Goal: Task Accomplishment & Management: Use online tool/utility

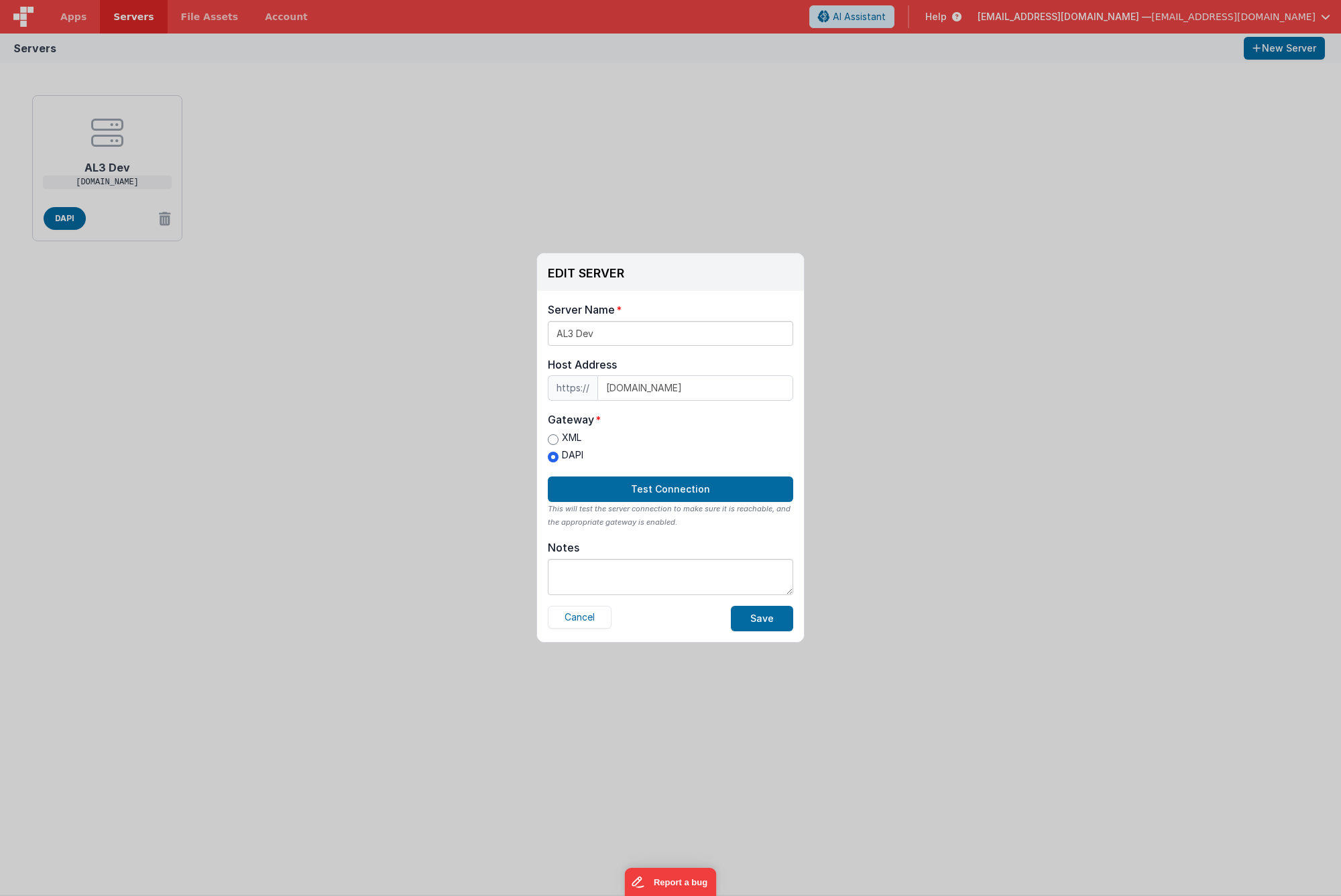
scroll to position [1, 0]
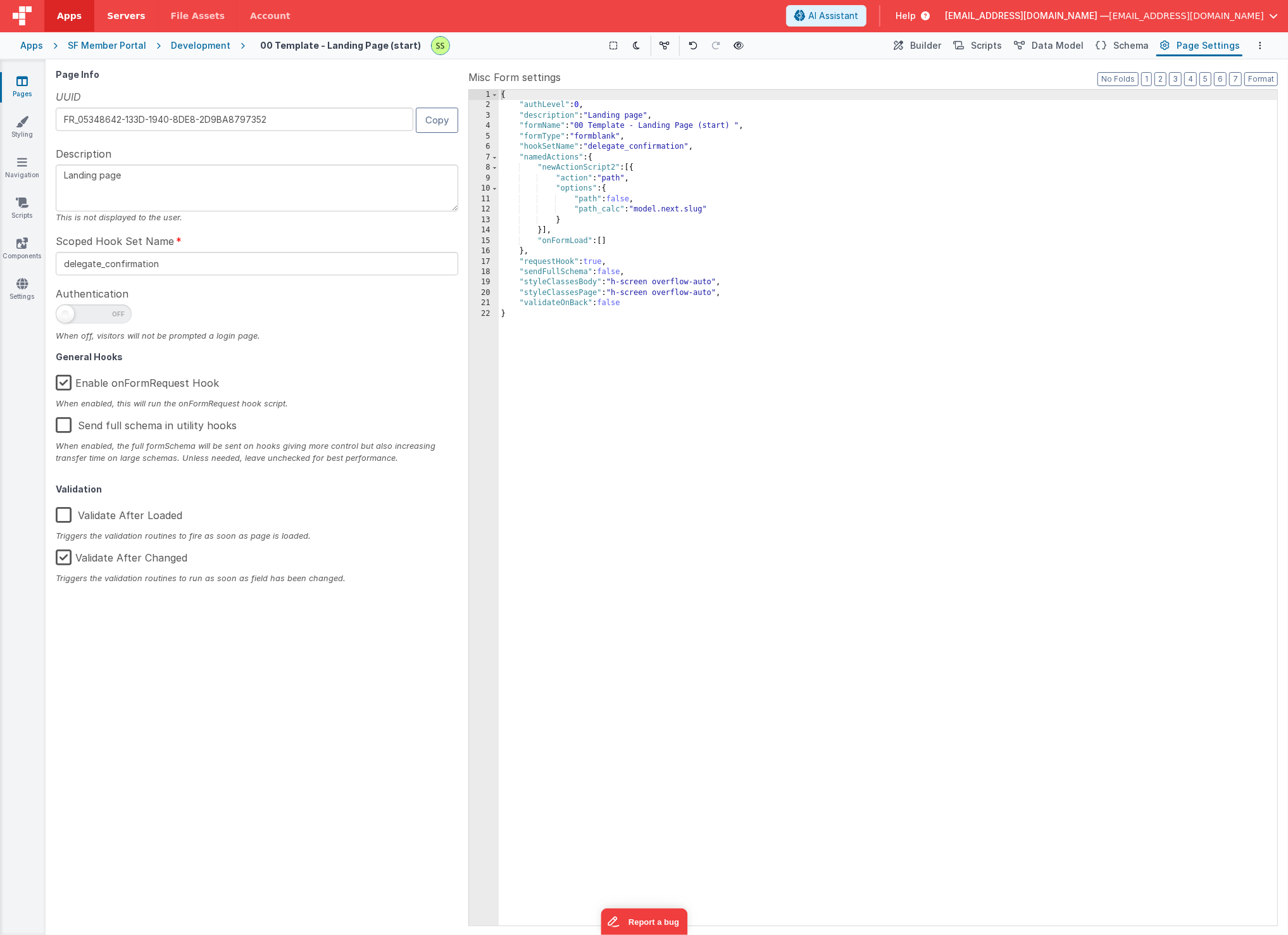
click at [113, 14] on span "Servers" at bounding box center [126, 16] width 38 height 13
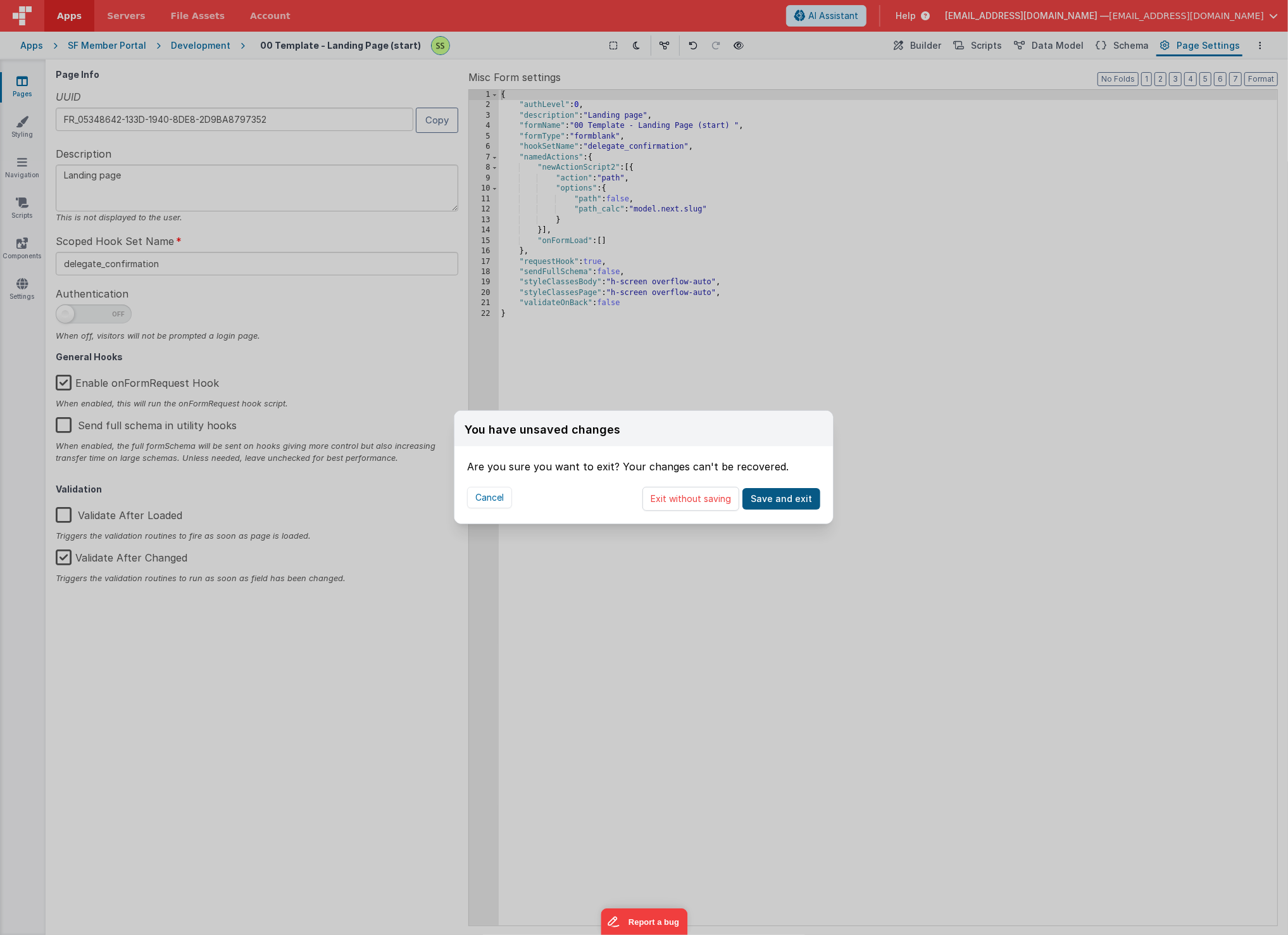
click at [766, 496] on button "Save and exit" at bounding box center [781, 498] width 78 height 21
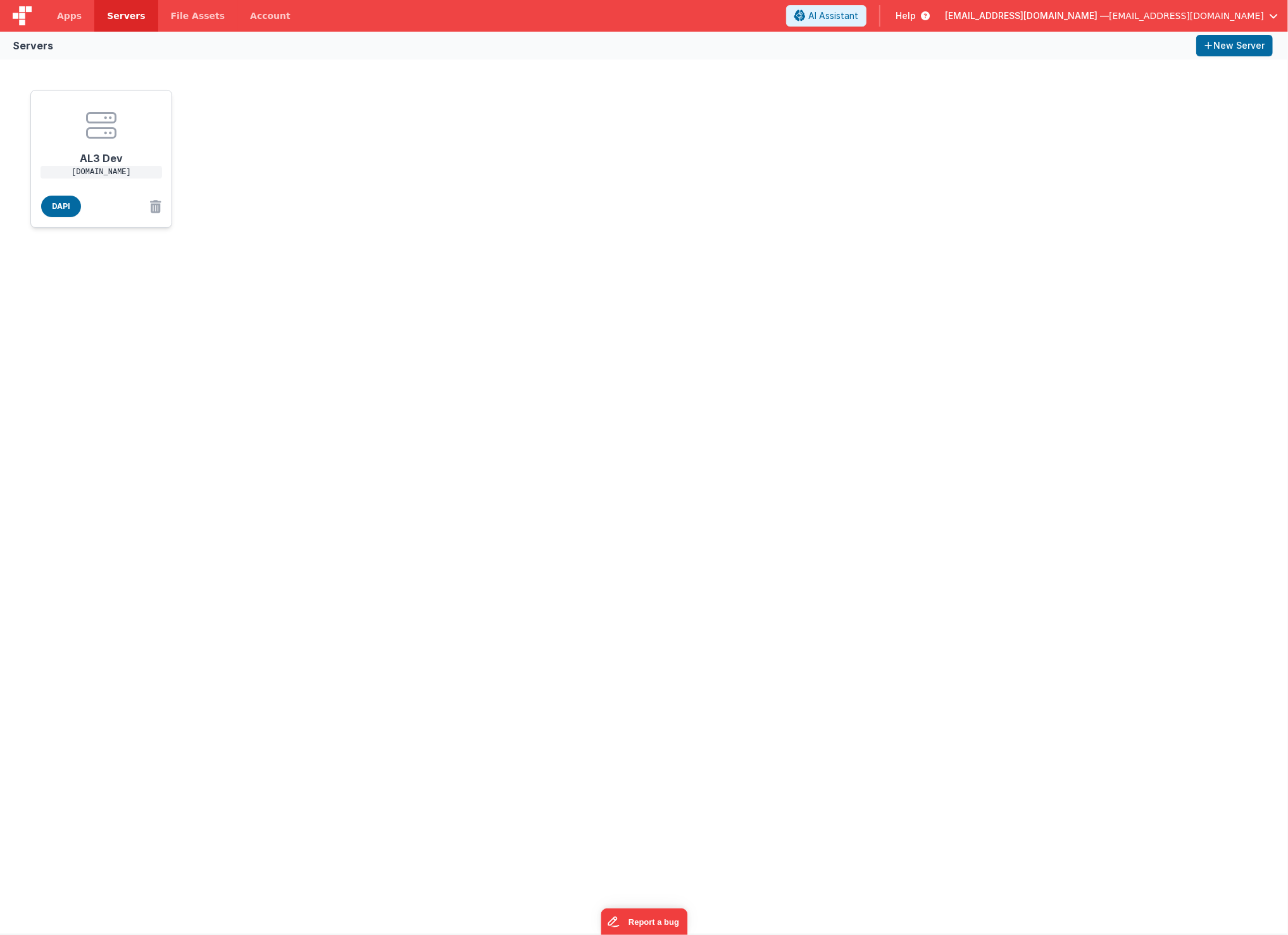
click at [97, 146] on h1 "AL3 Dev" at bounding box center [101, 153] width 101 height 25
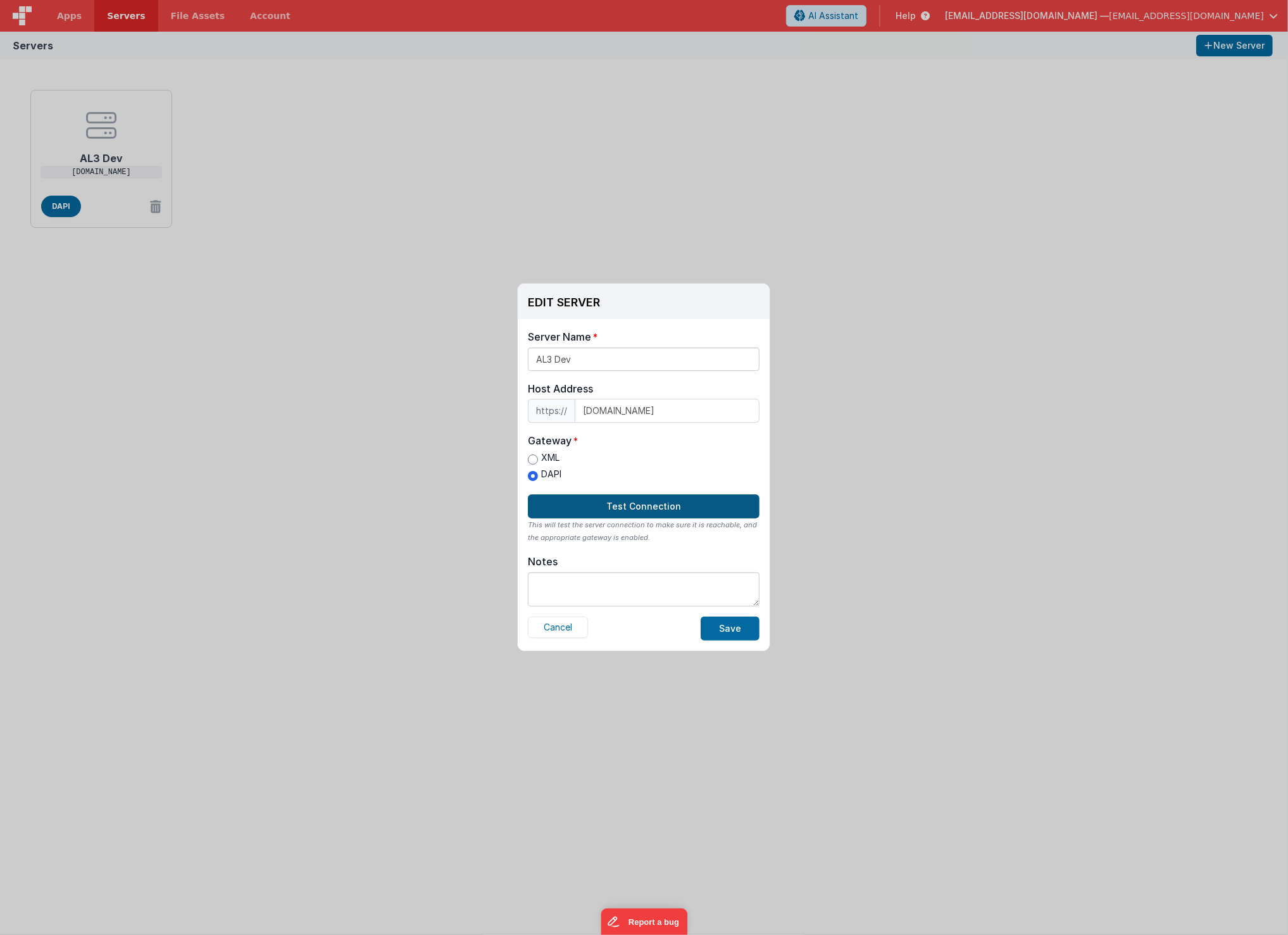
click at [691, 500] on button "Test Connection" at bounding box center [643, 506] width 231 height 24
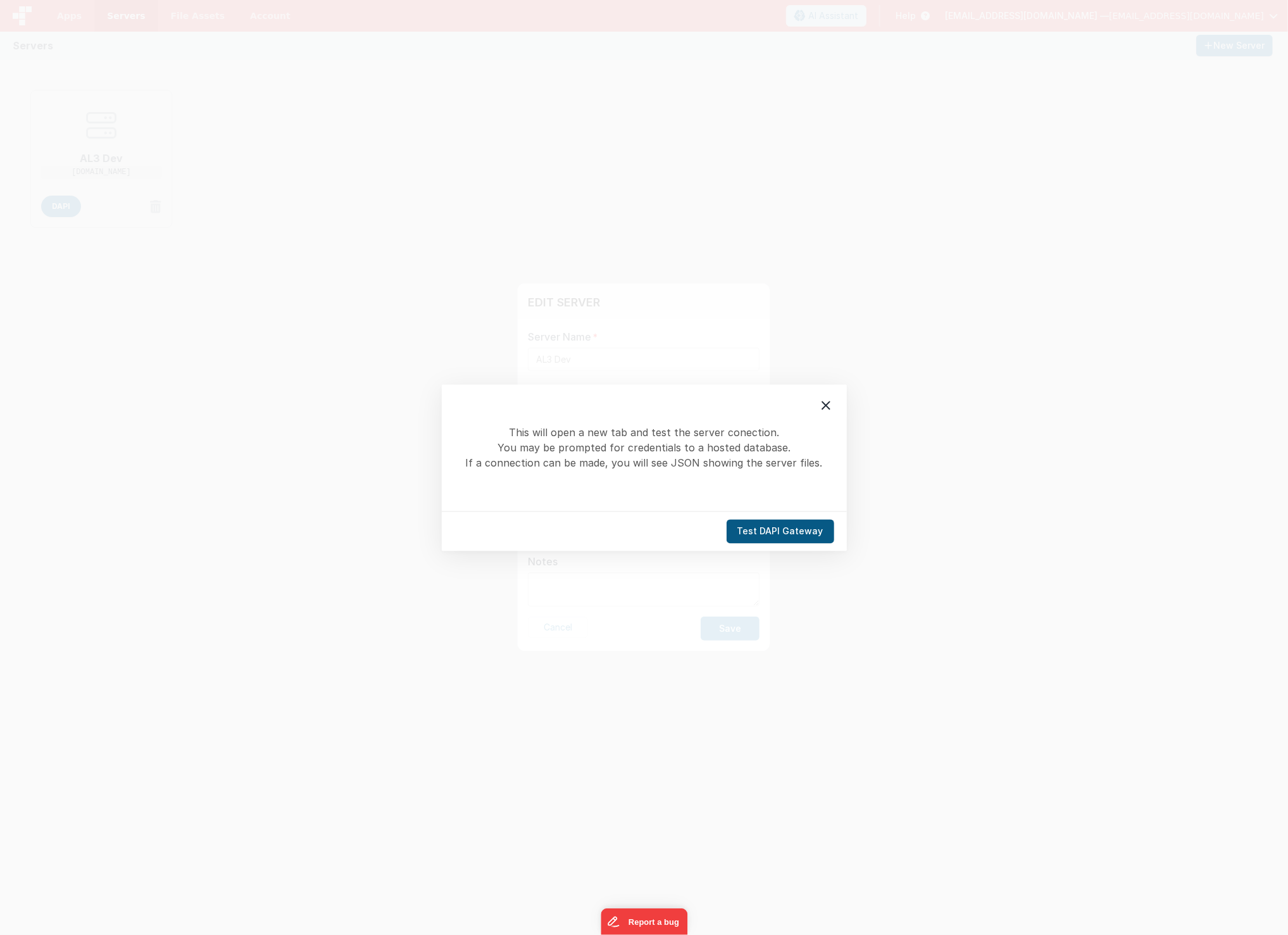
click at [783, 528] on button "Test DAPI Gateway" at bounding box center [780, 531] width 107 height 24
click at [825, 406] on icon at bounding box center [826, 405] width 9 height 9
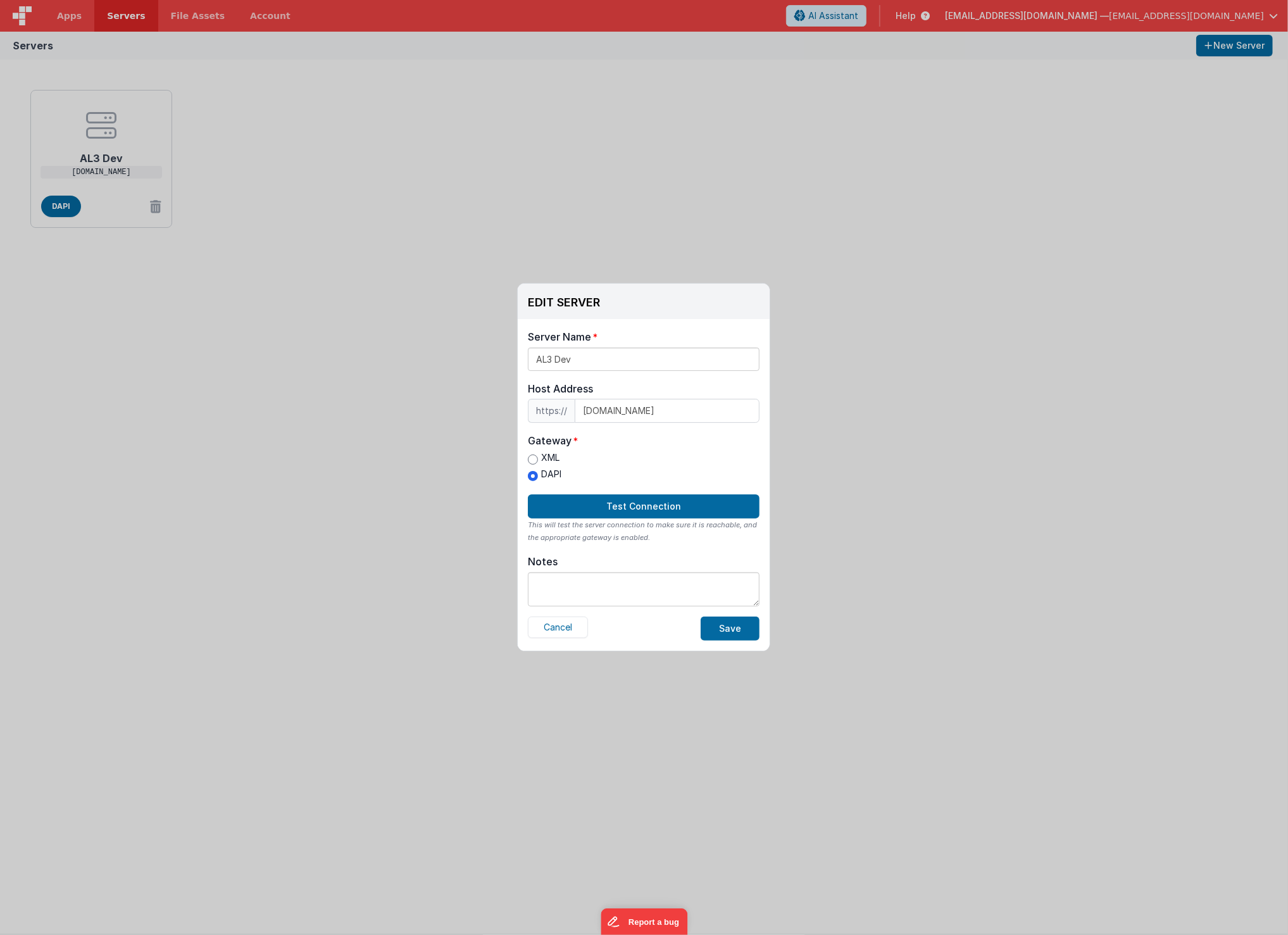
click at [1196, 158] on div "EDIT SERVER Delete Server Delete Server Name AL3 Dev Host Address https:// [DOM…" at bounding box center [644, 468] width 1288 height 935
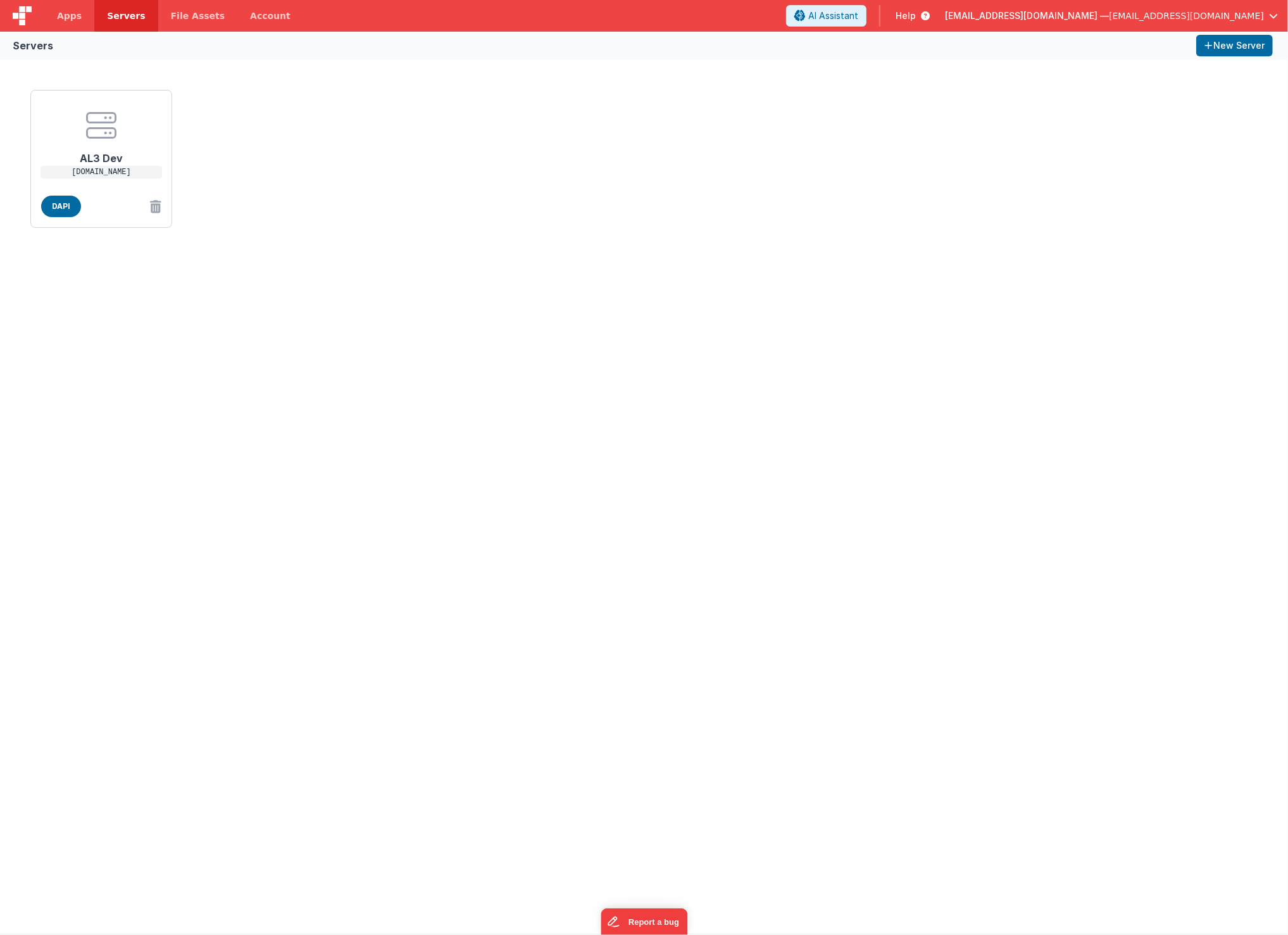
click at [628, 389] on div "AL3 Dev [DOMAIN_NAME] DAPI" at bounding box center [644, 497] width 1288 height 875
click at [116, 115] on icon at bounding box center [101, 125] width 31 height 31
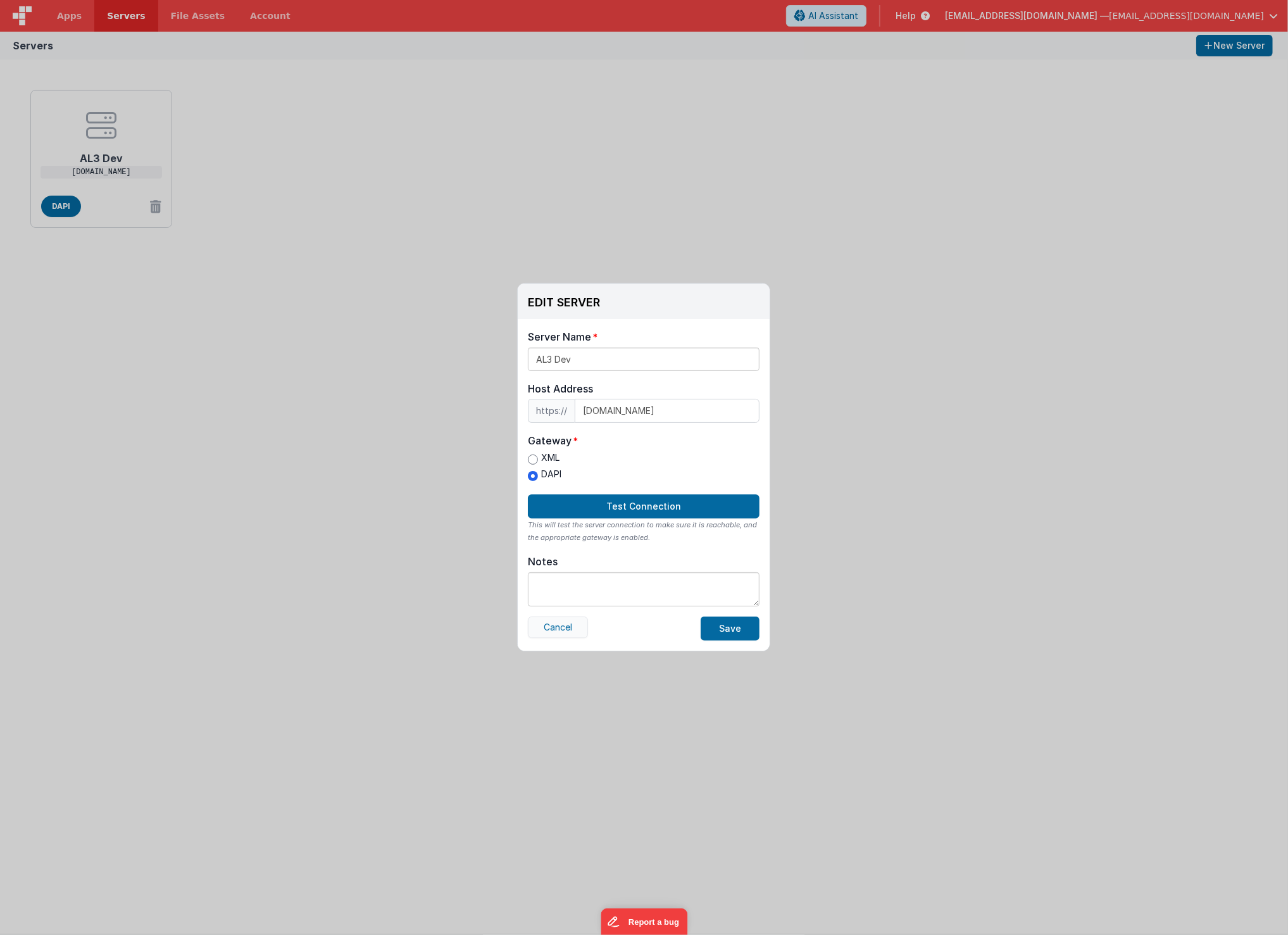
click at [563, 628] on button "Cancel" at bounding box center [558, 627] width 60 height 21
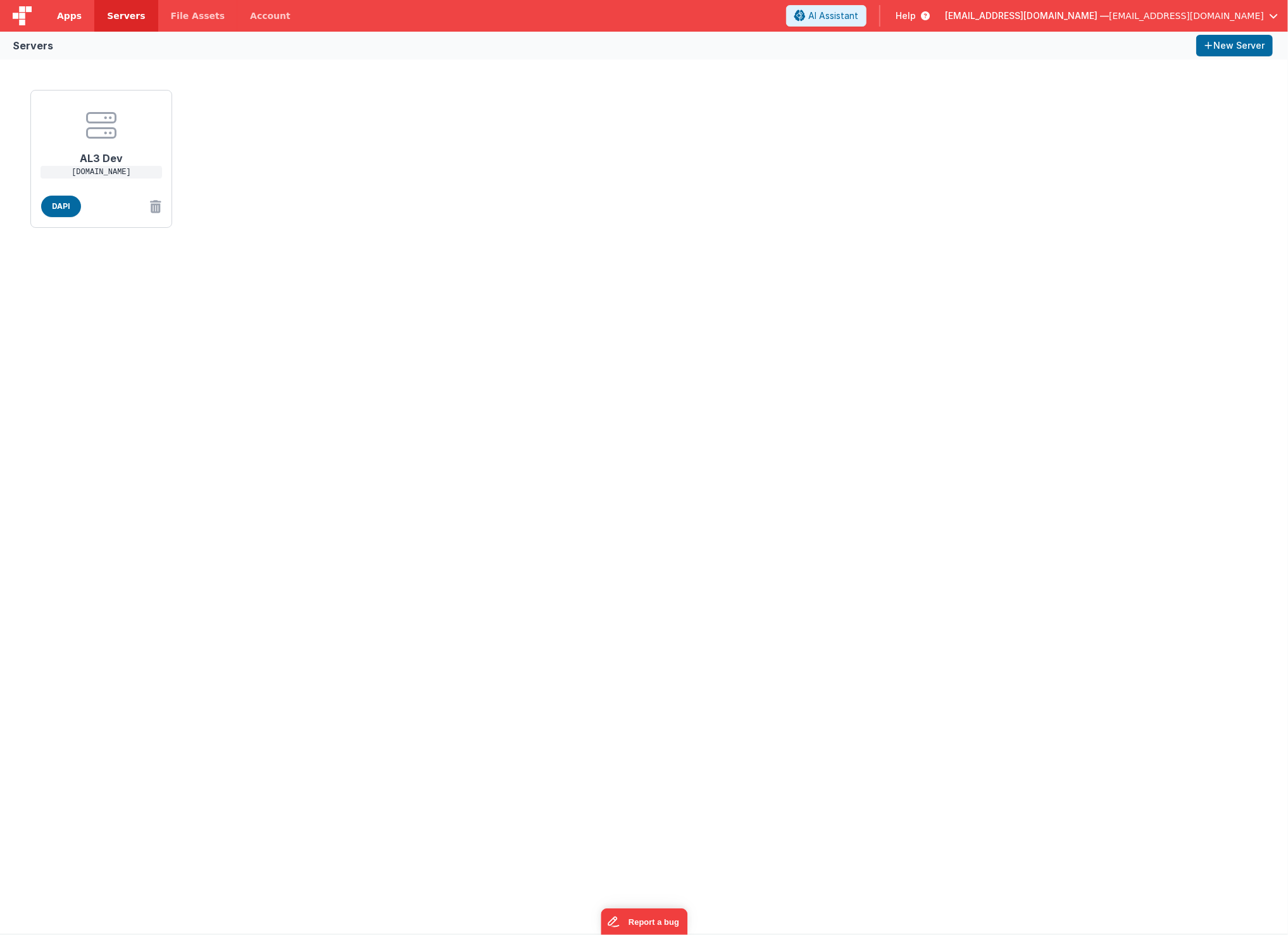
click at [74, 18] on span "Apps" at bounding box center [69, 16] width 24 height 13
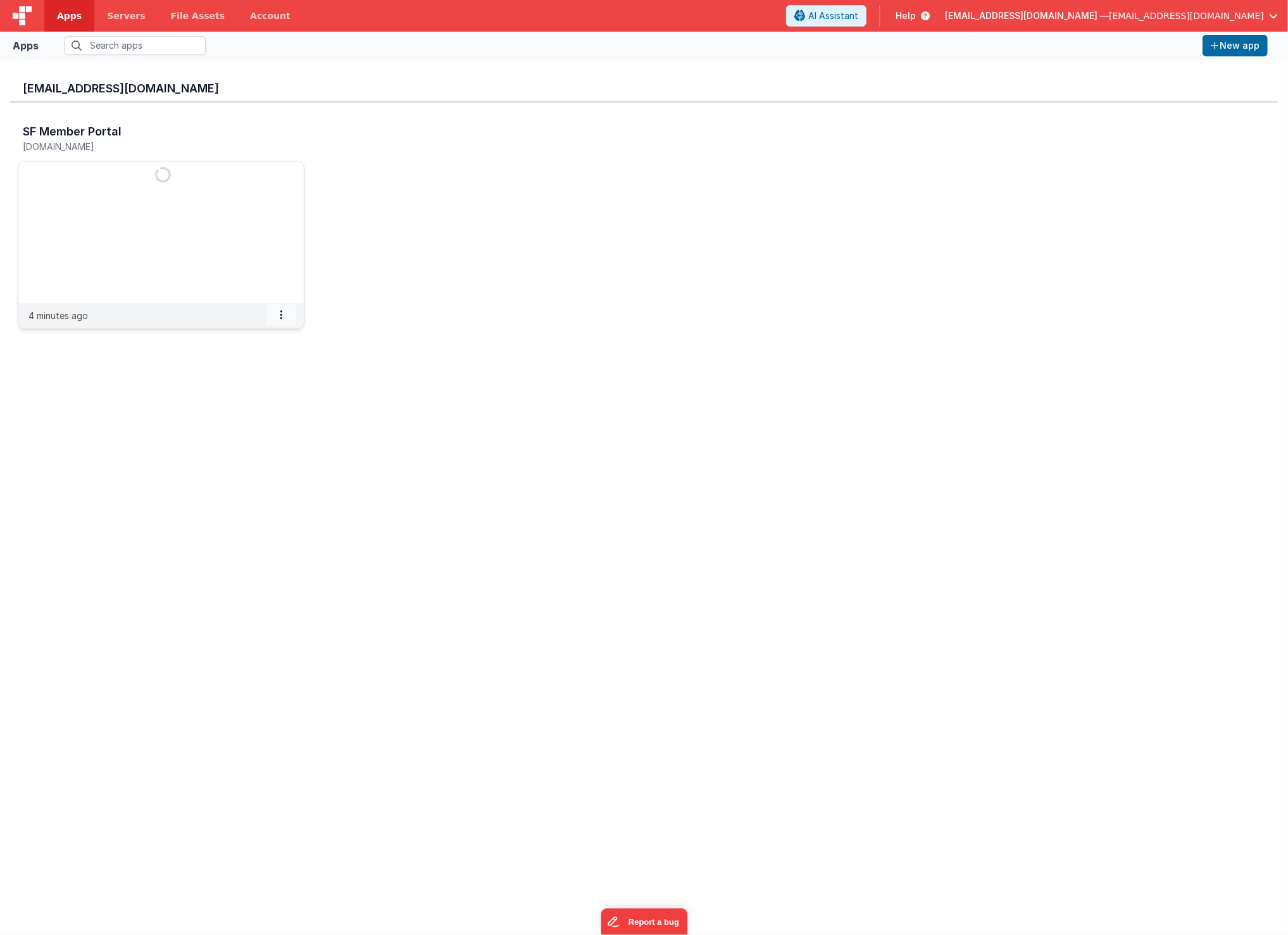
click at [286, 313] on span at bounding box center [281, 315] width 29 height 21
click at [269, 334] on slot "Settings" at bounding box center [251, 335] width 71 height 18
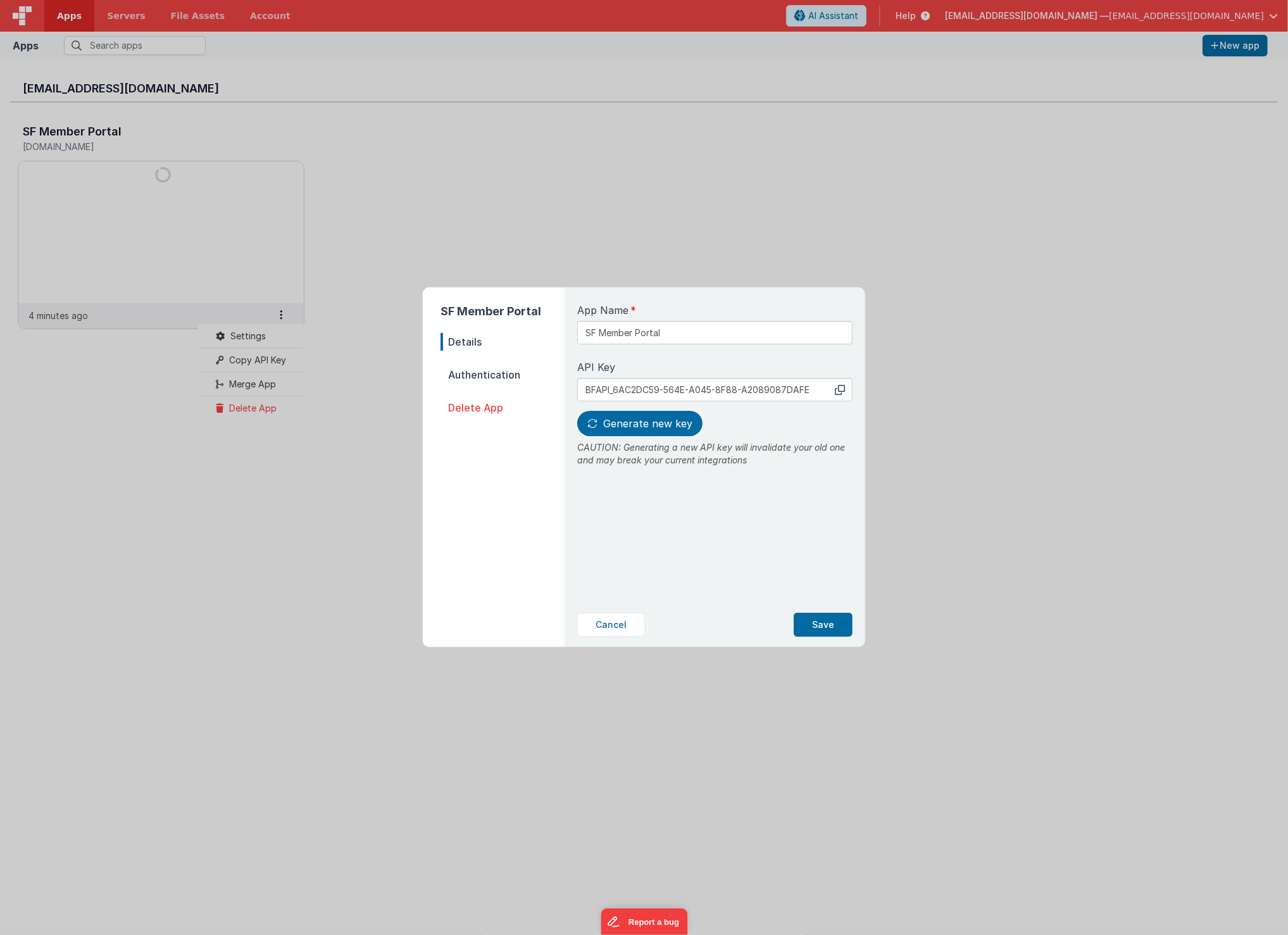
click at [469, 373] on span "Authentication" at bounding box center [503, 375] width 124 height 18
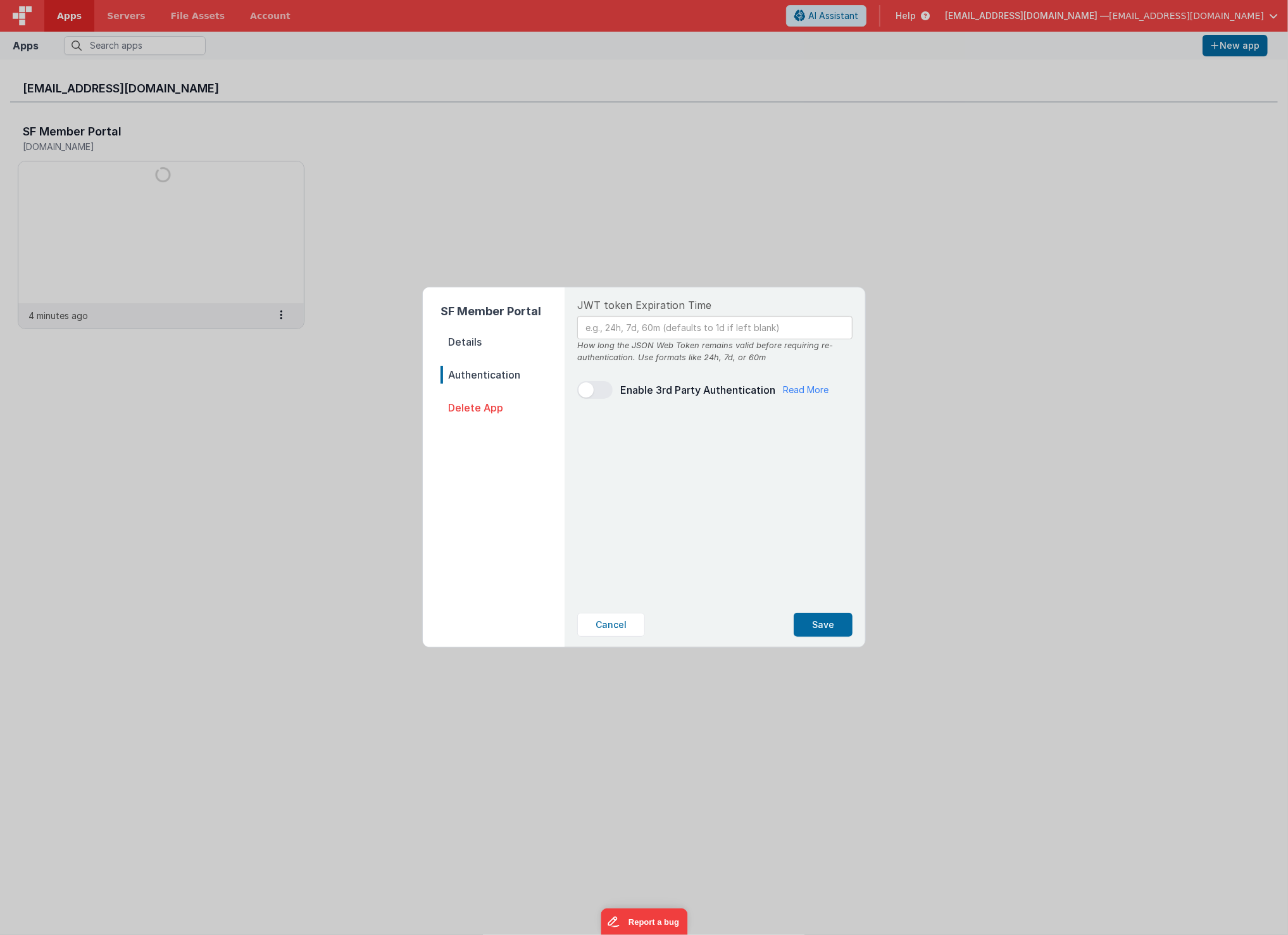
click at [471, 340] on span "Details" at bounding box center [503, 342] width 124 height 18
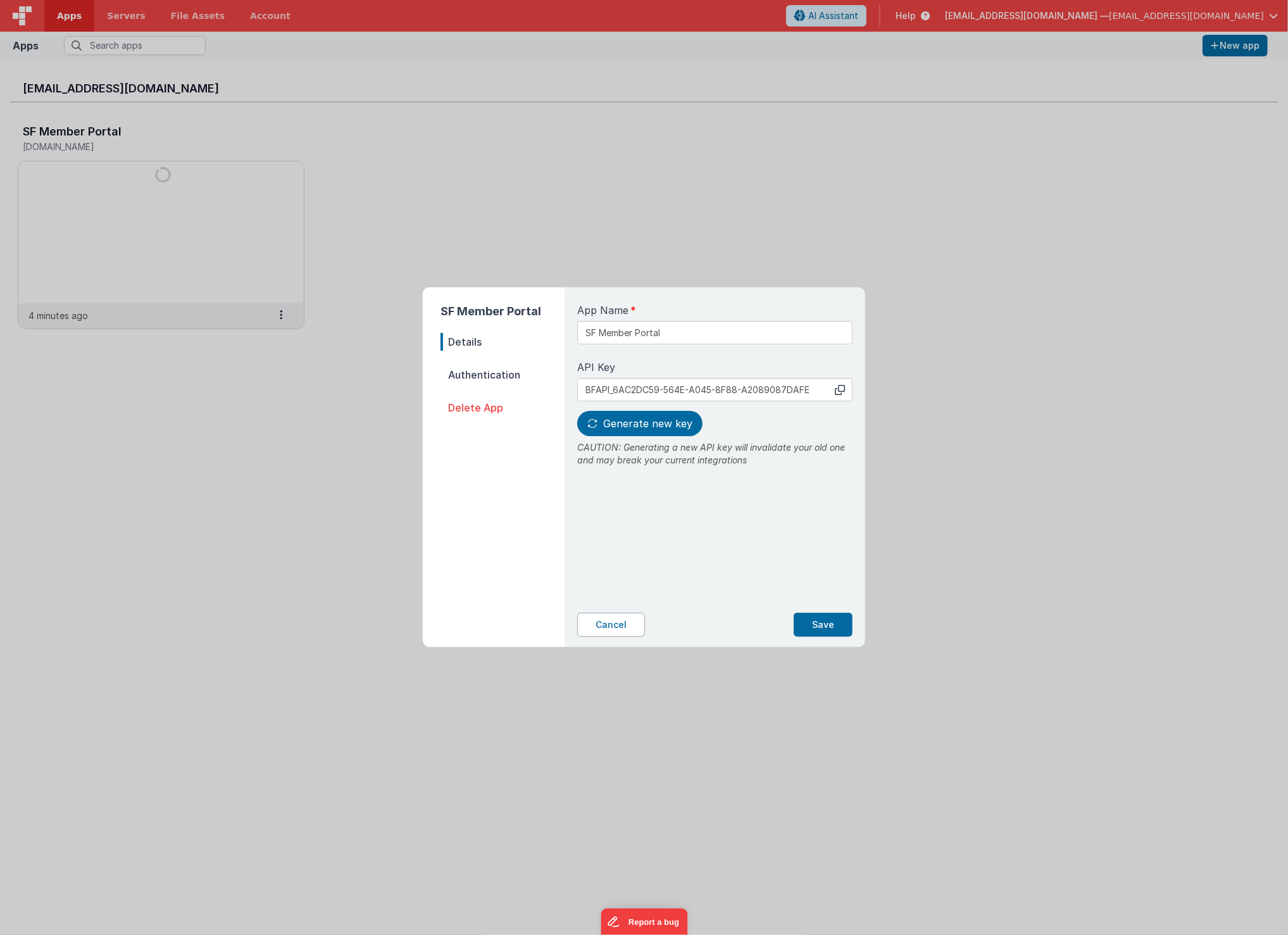
click at [624, 635] on button "Cancel" at bounding box center [611, 624] width 67 height 24
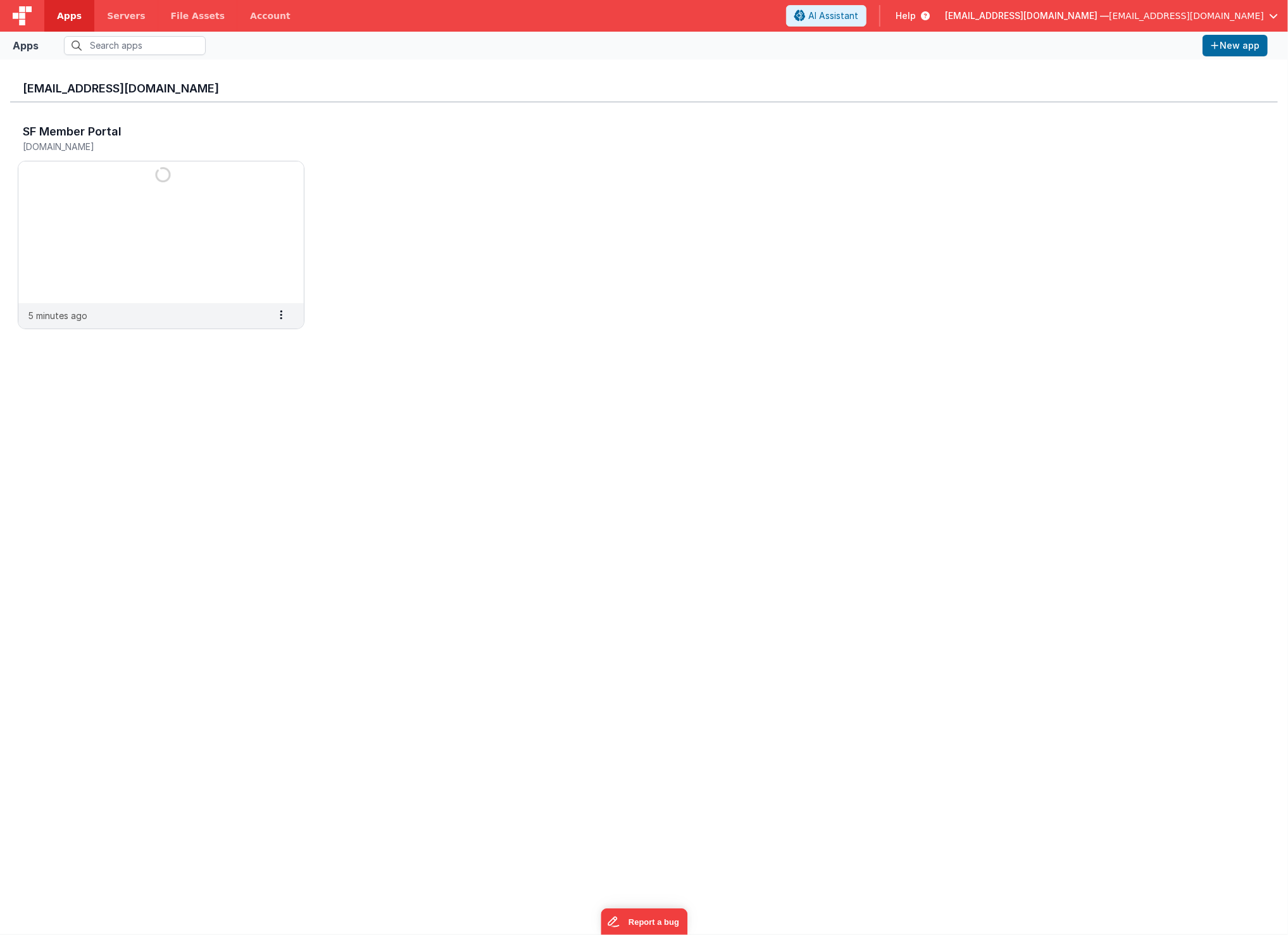
click at [508, 392] on div "[EMAIL_ADDRESS][DOMAIN_NAME] SF Member Portal [DOMAIN_NAME] 5 minutes ago Setti…" at bounding box center [644, 497] width 1268 height 855
click at [50, 6] on link "Apps" at bounding box center [69, 16] width 50 height 31
click at [67, 11] on span "Apps" at bounding box center [69, 16] width 24 height 13
click at [108, 227] on img at bounding box center [161, 232] width 286 height 142
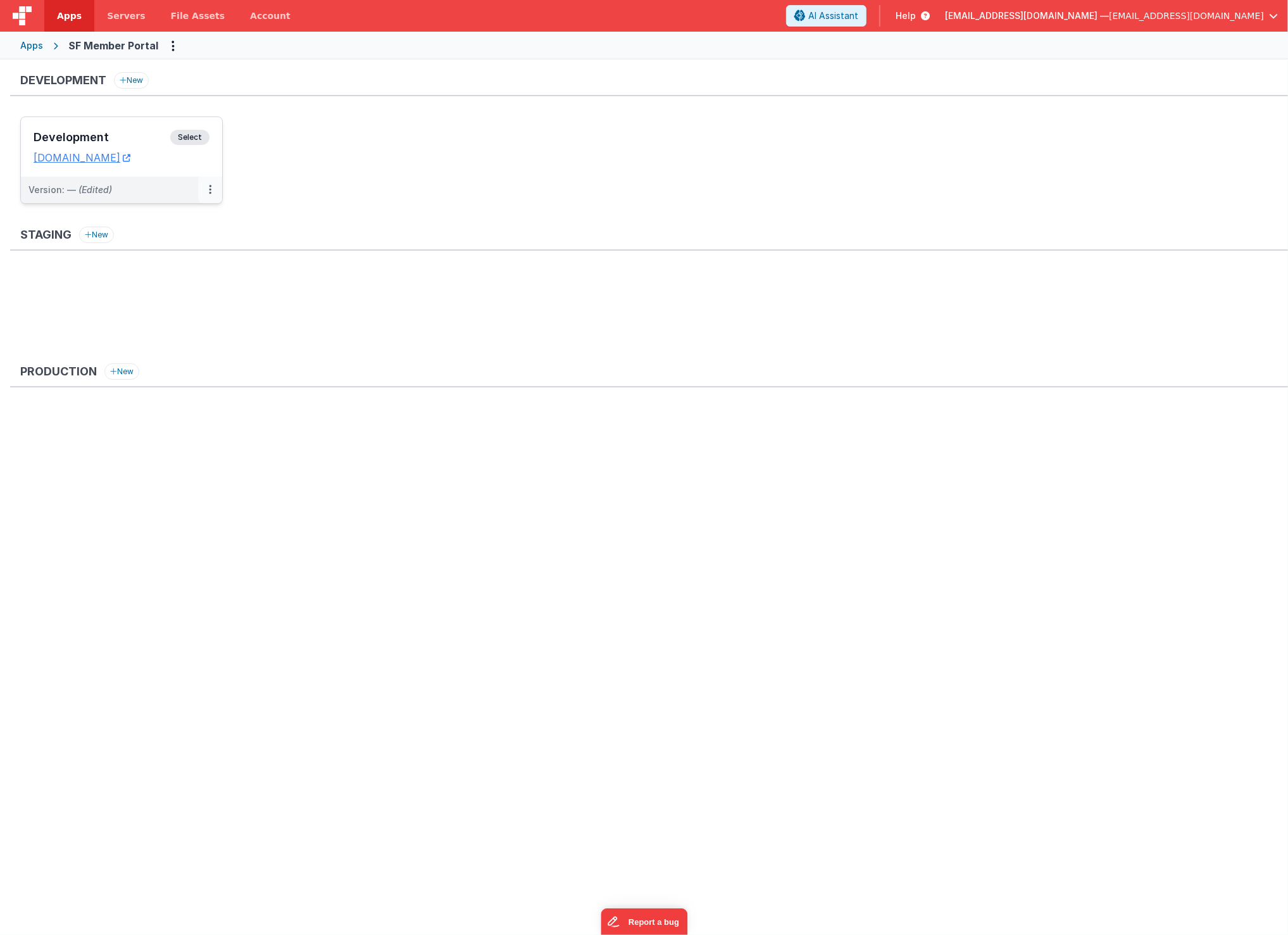
click at [213, 189] on button at bounding box center [210, 190] width 24 height 27
click at [193, 215] on link "Edit" at bounding box center [166, 218] width 111 height 23
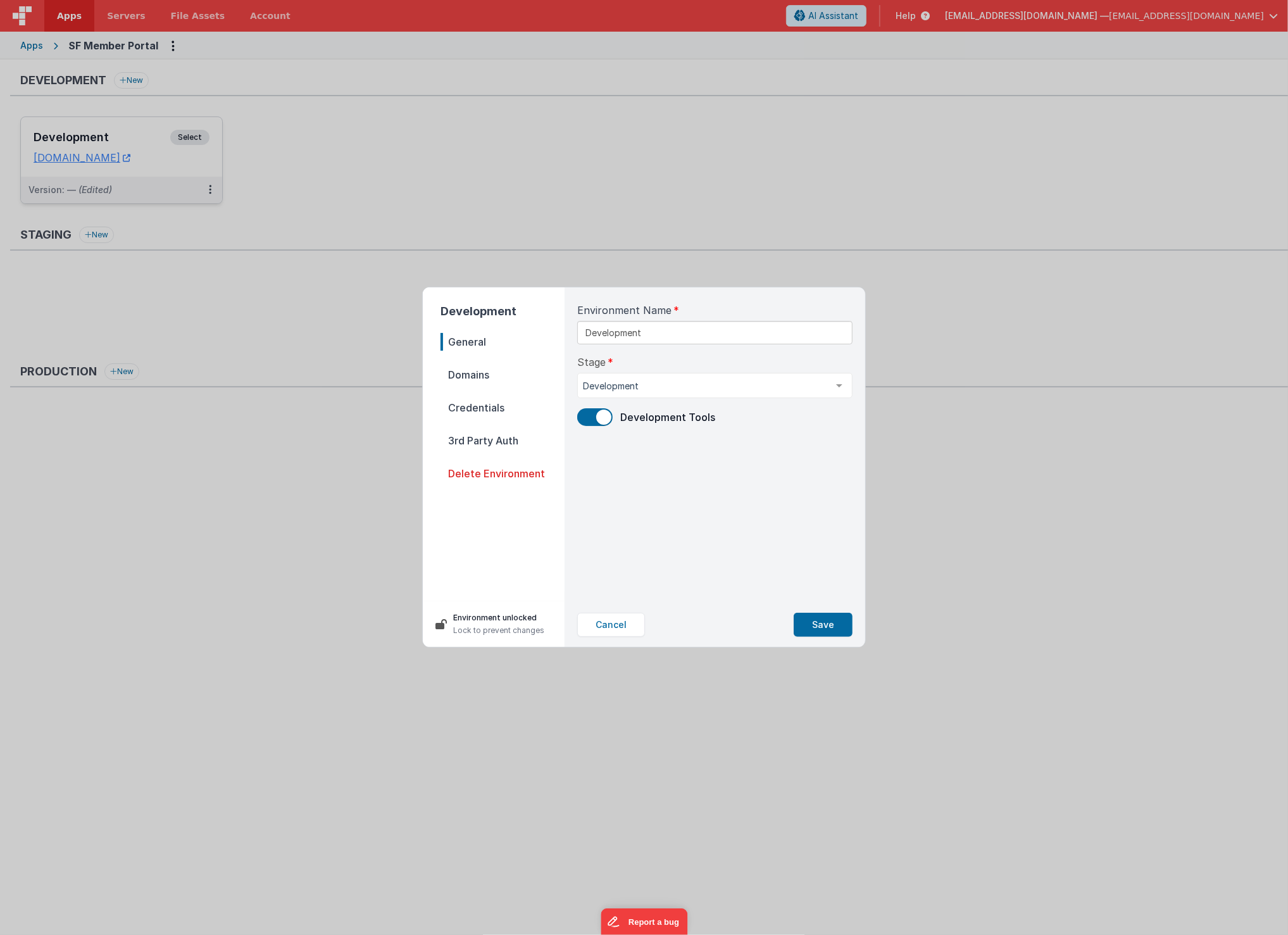
click at [525, 373] on span "Domains" at bounding box center [503, 375] width 124 height 18
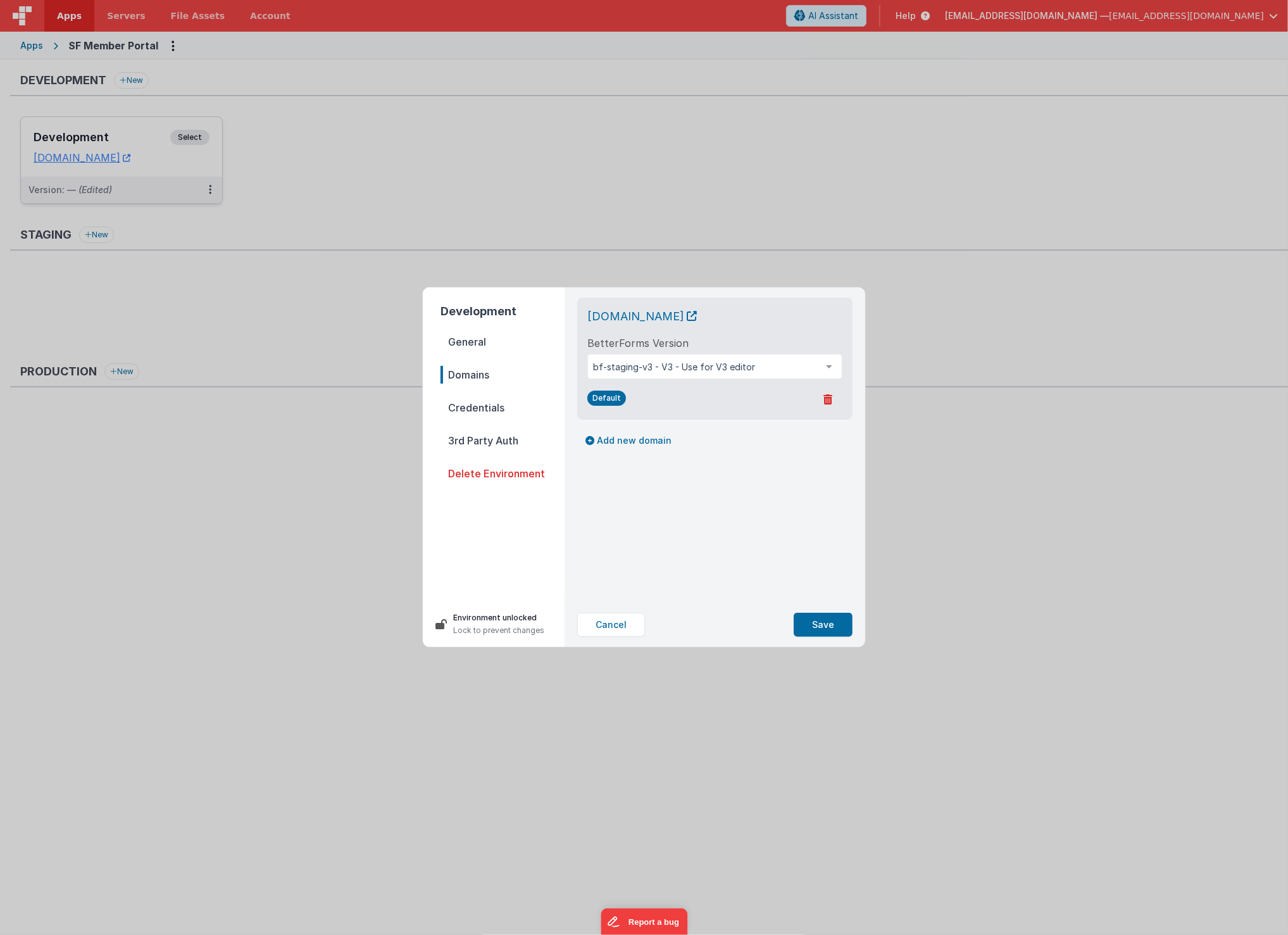
click at [493, 412] on span "Credentials" at bounding box center [503, 407] width 124 height 18
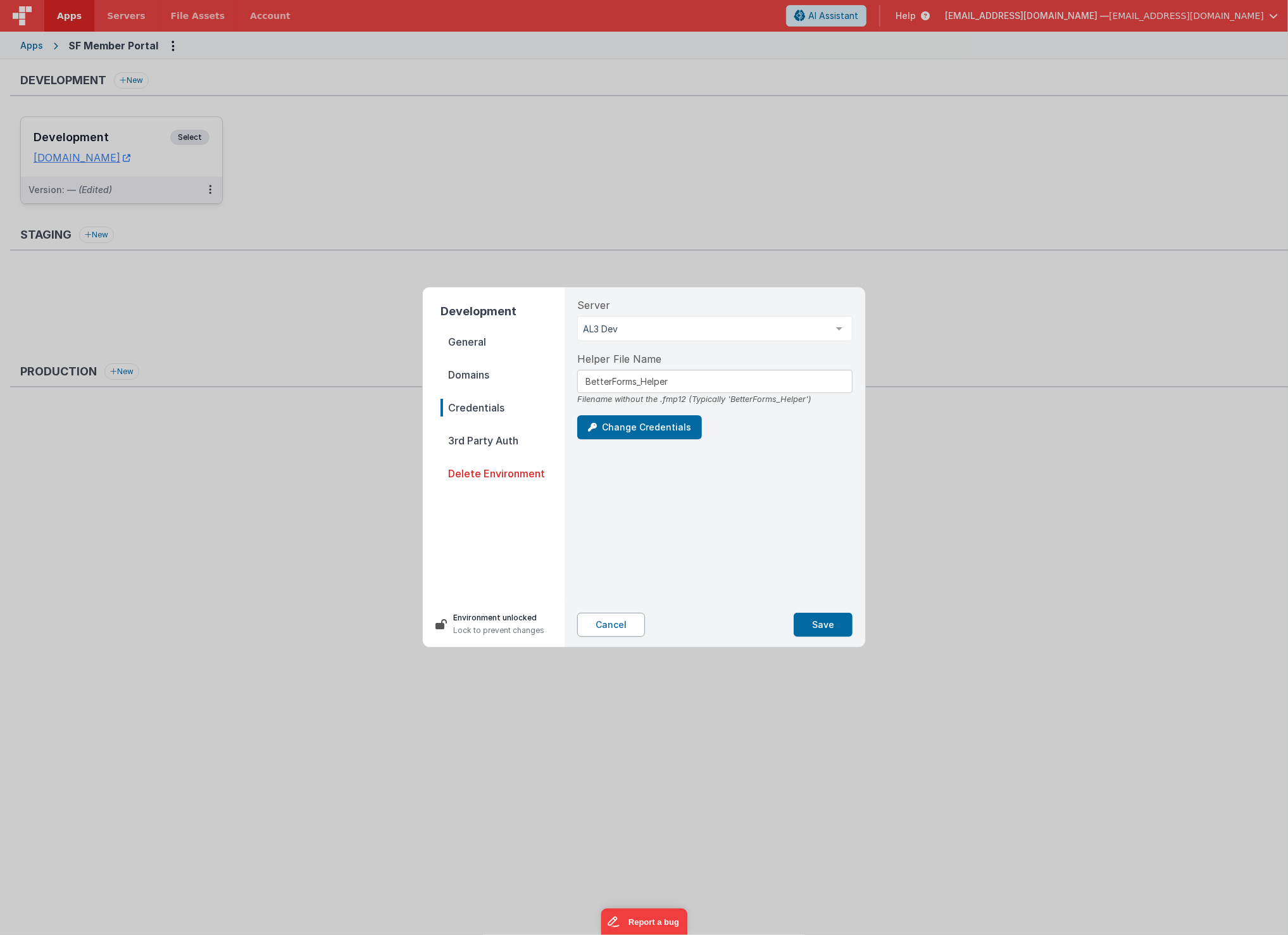
click at [616, 626] on button "Cancel" at bounding box center [611, 624] width 67 height 24
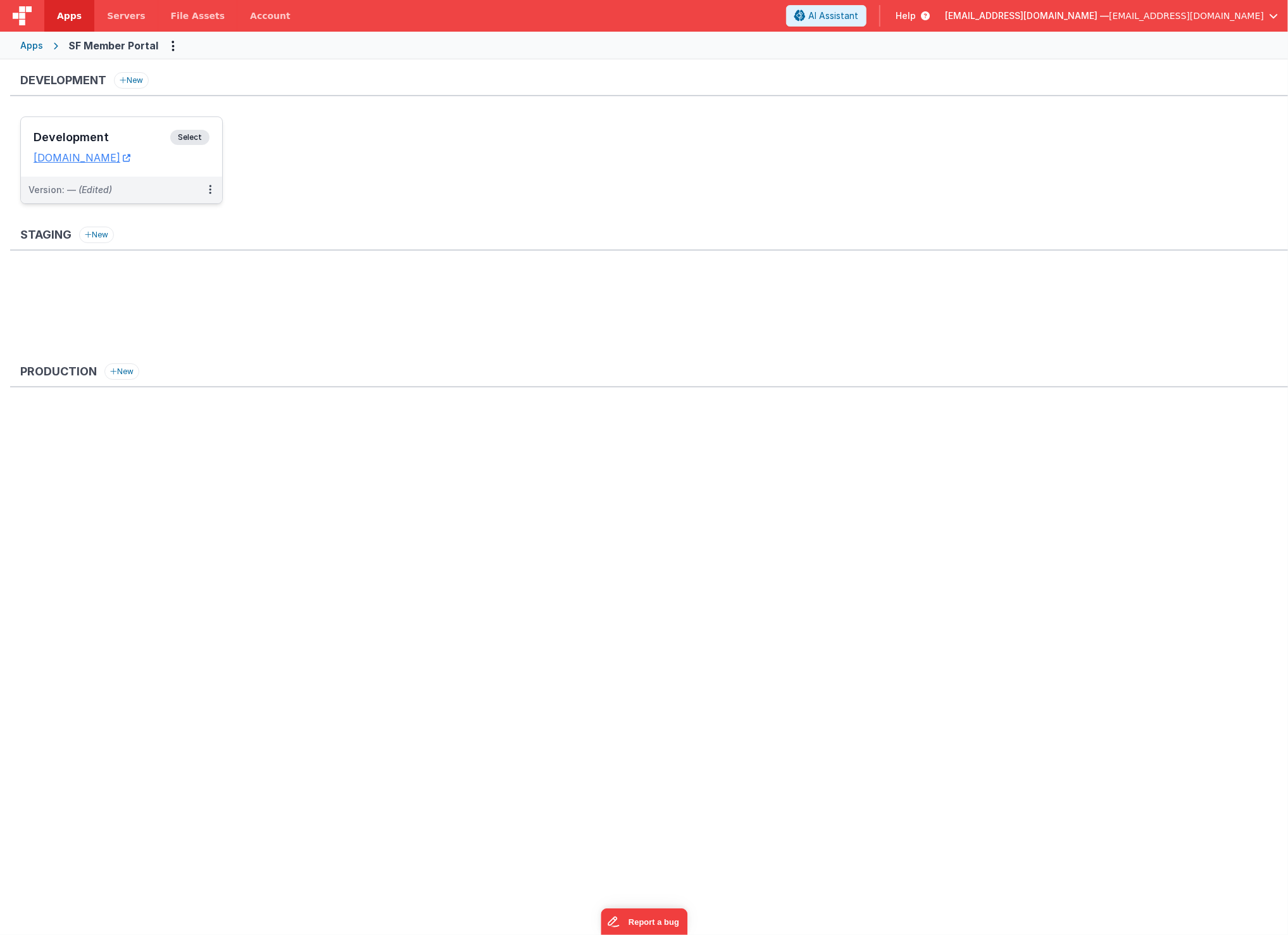
click at [93, 133] on h3 "Development" at bounding box center [102, 137] width 136 height 13
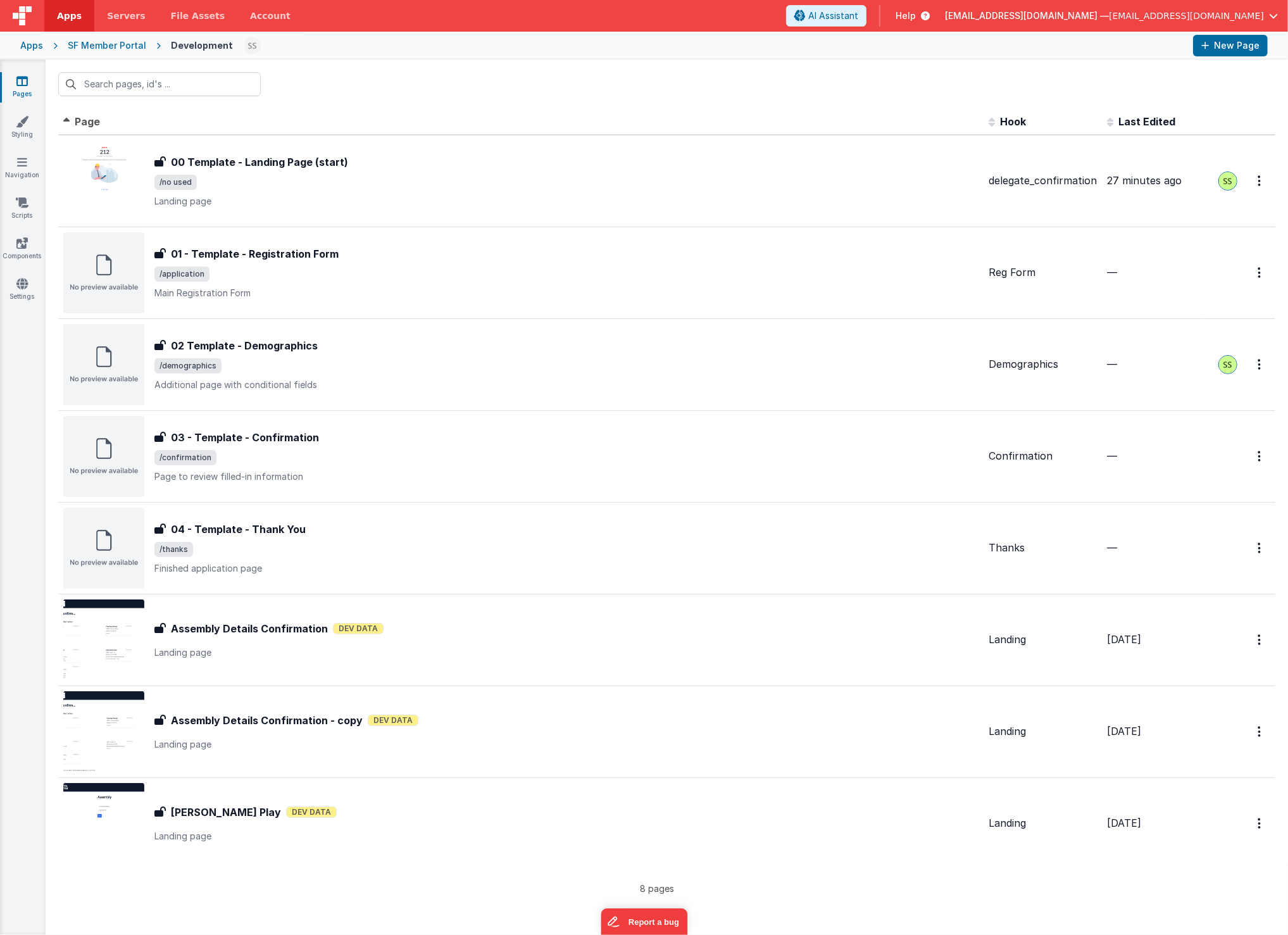
click at [18, 79] on icon at bounding box center [22, 81] width 12 height 13
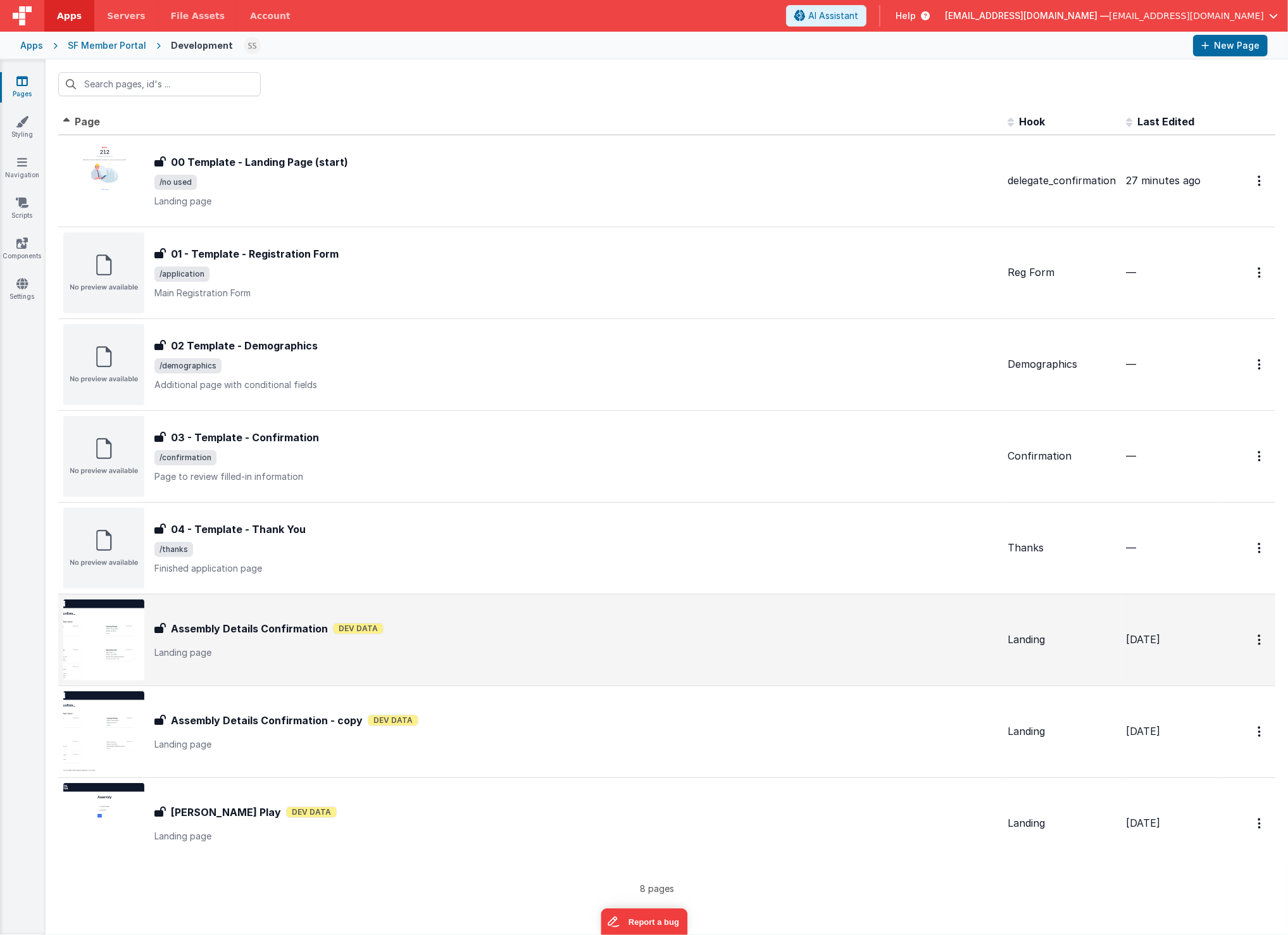
click at [436, 641] on div "Assembly Details Confirmation Assembly Details Confirmation Dev Data Landing pa…" at bounding box center [576, 640] width 843 height 38
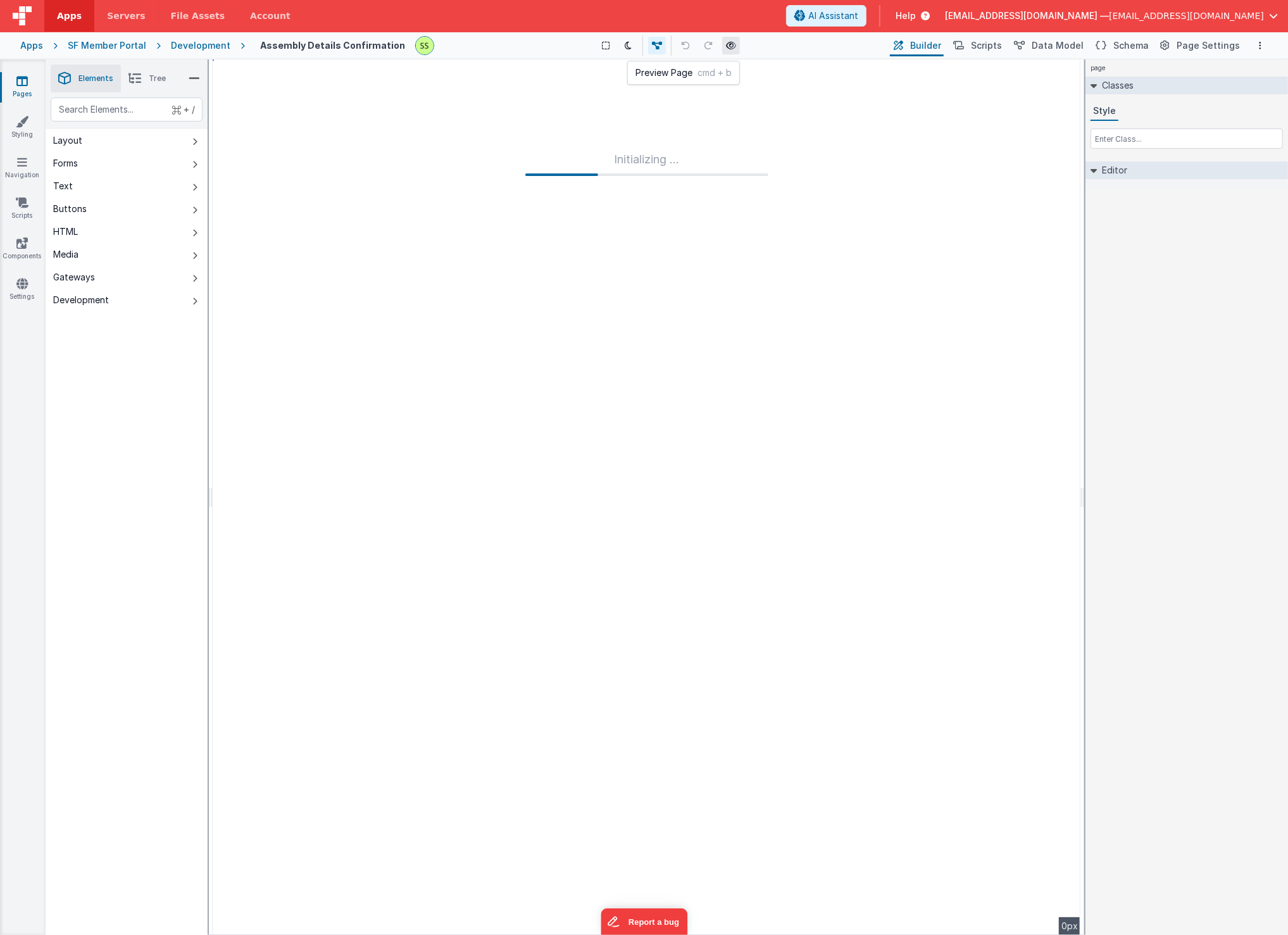
click at [731, 45] on icon at bounding box center [731, 45] width 10 height 9
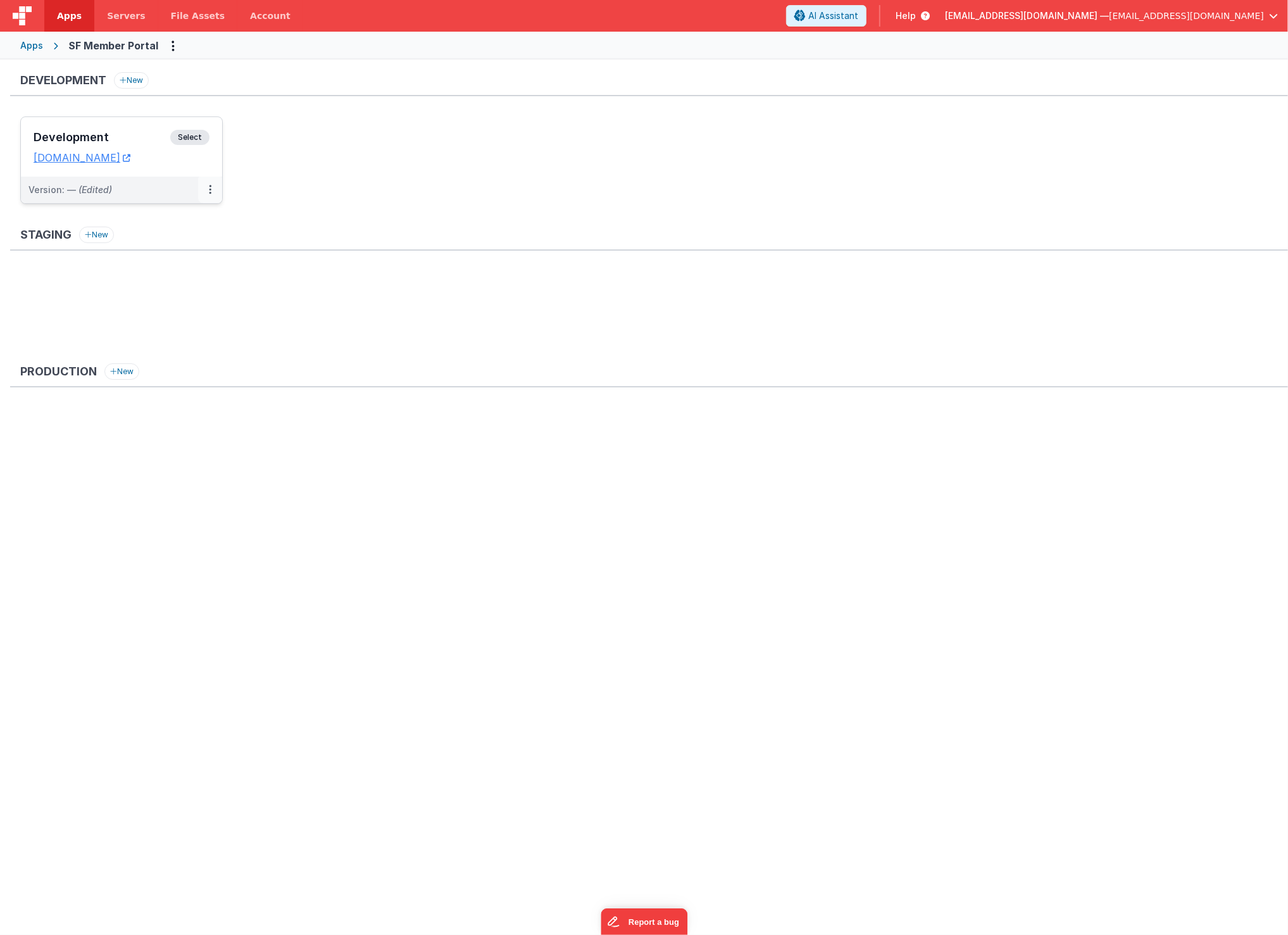
click at [212, 187] on button at bounding box center [210, 190] width 24 height 27
click at [143, 212] on link "Edit" at bounding box center [166, 218] width 111 height 23
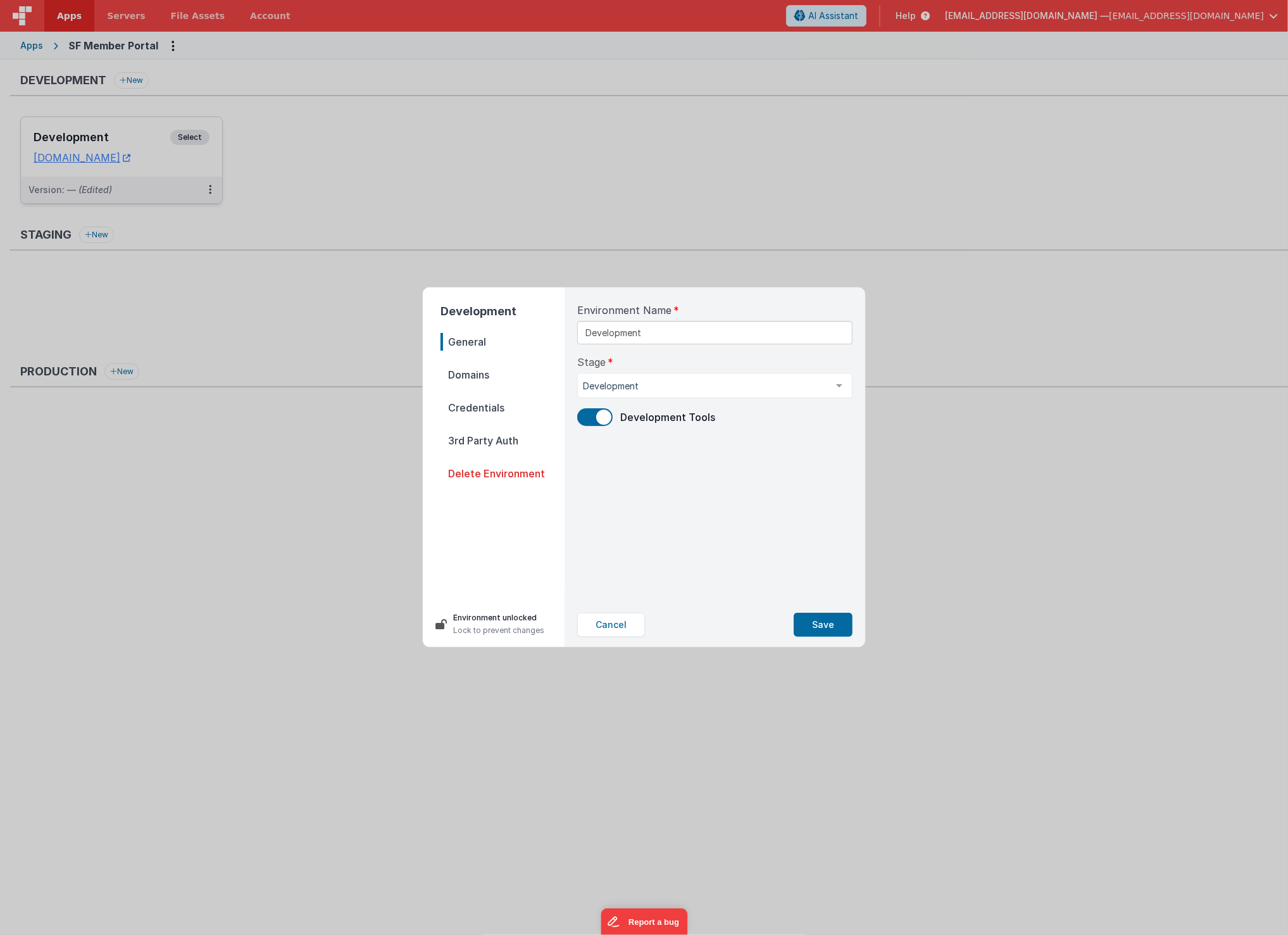
click at [491, 415] on span "Credentials" at bounding box center [503, 407] width 124 height 18
click at [655, 425] on button "Change Credentials" at bounding box center [639, 427] width 125 height 24
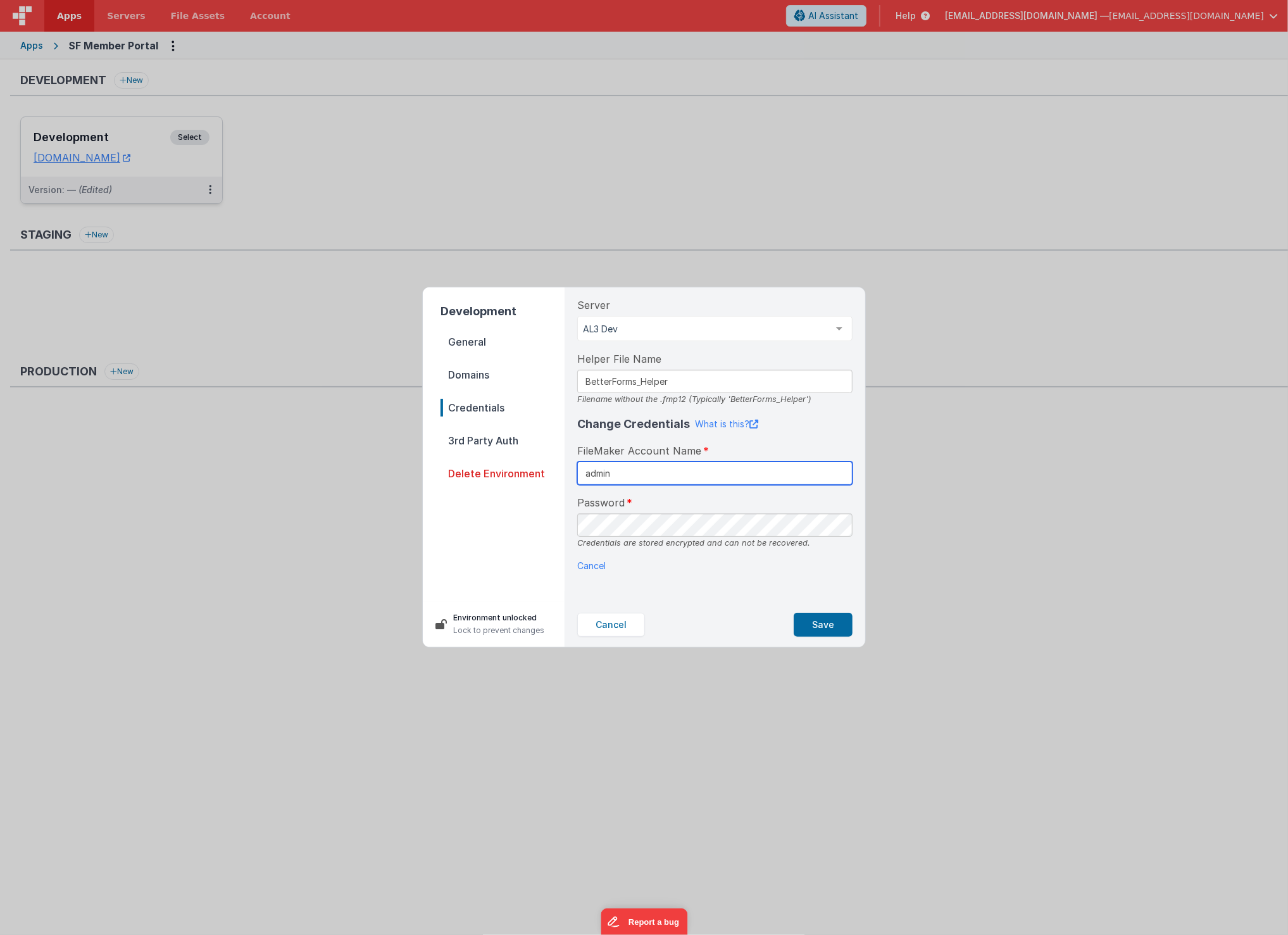
paste input "BetterForms"
type input "BetterForms"
click at [816, 626] on button "Save" at bounding box center [823, 624] width 59 height 24
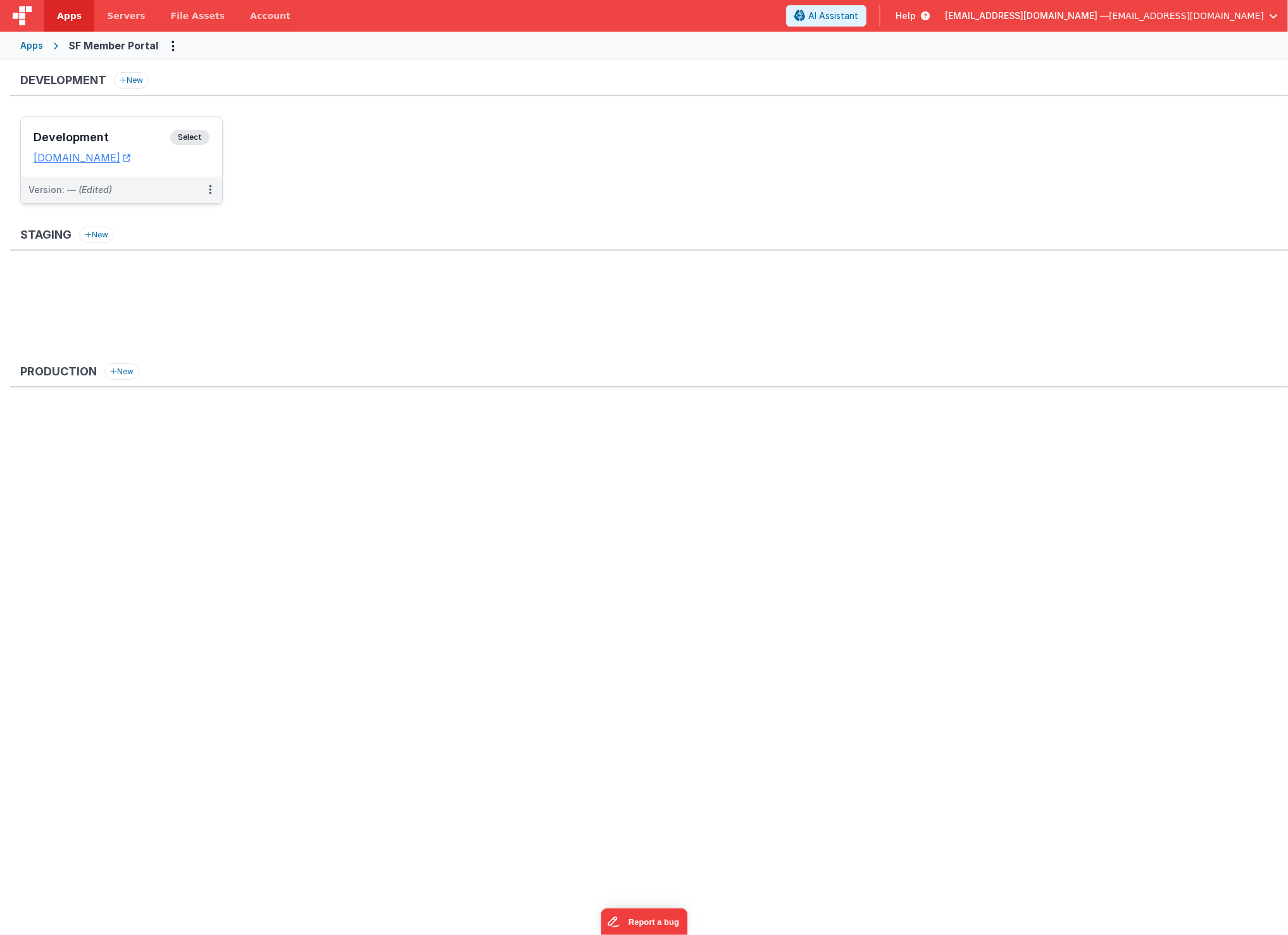
click at [109, 149] on div "Development Select" at bounding box center [122, 140] width 176 height 21
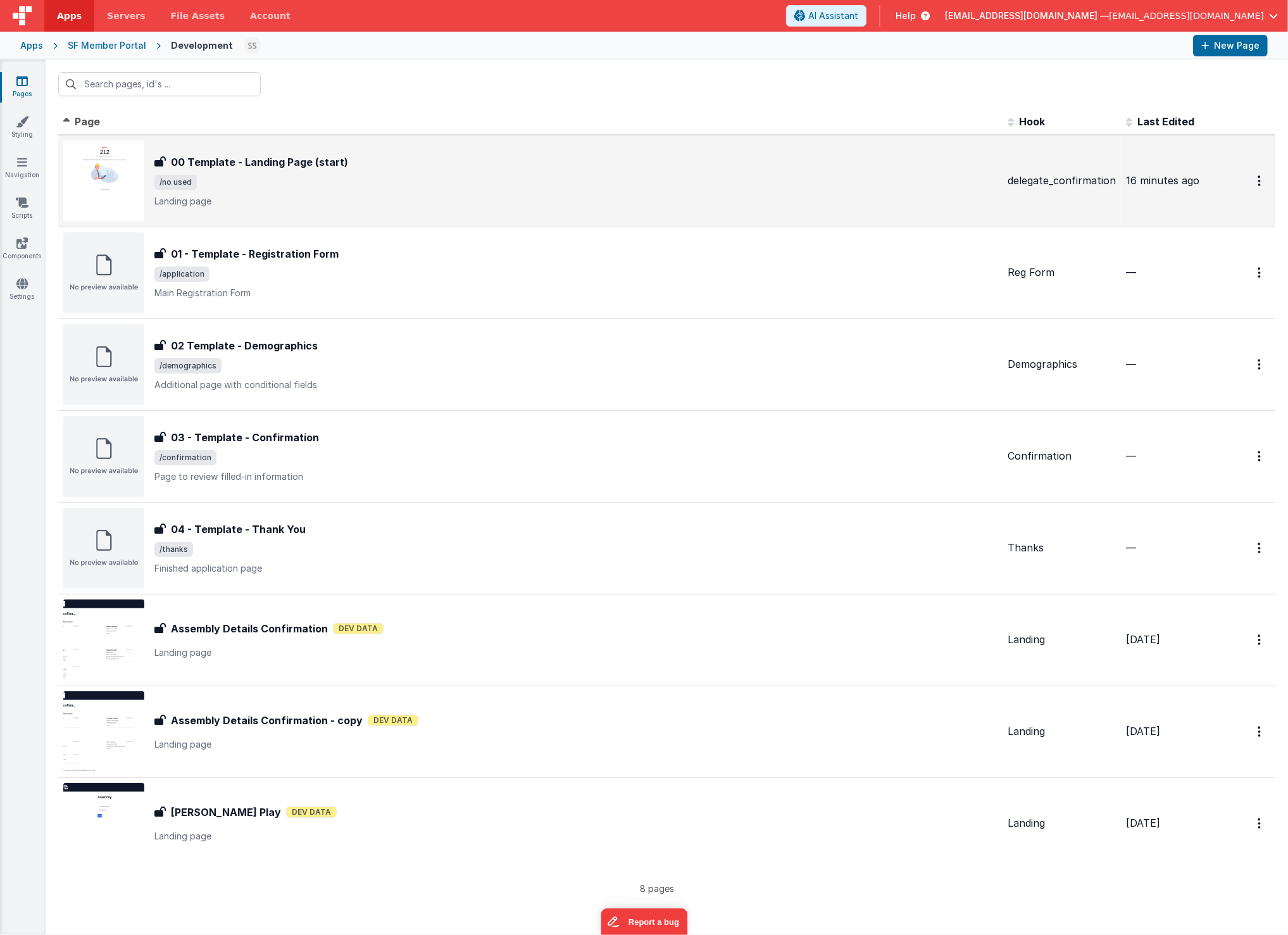
click at [316, 167] on h3 "00 Template - Landing Page (start)" at bounding box center [260, 162] width 177 height 15
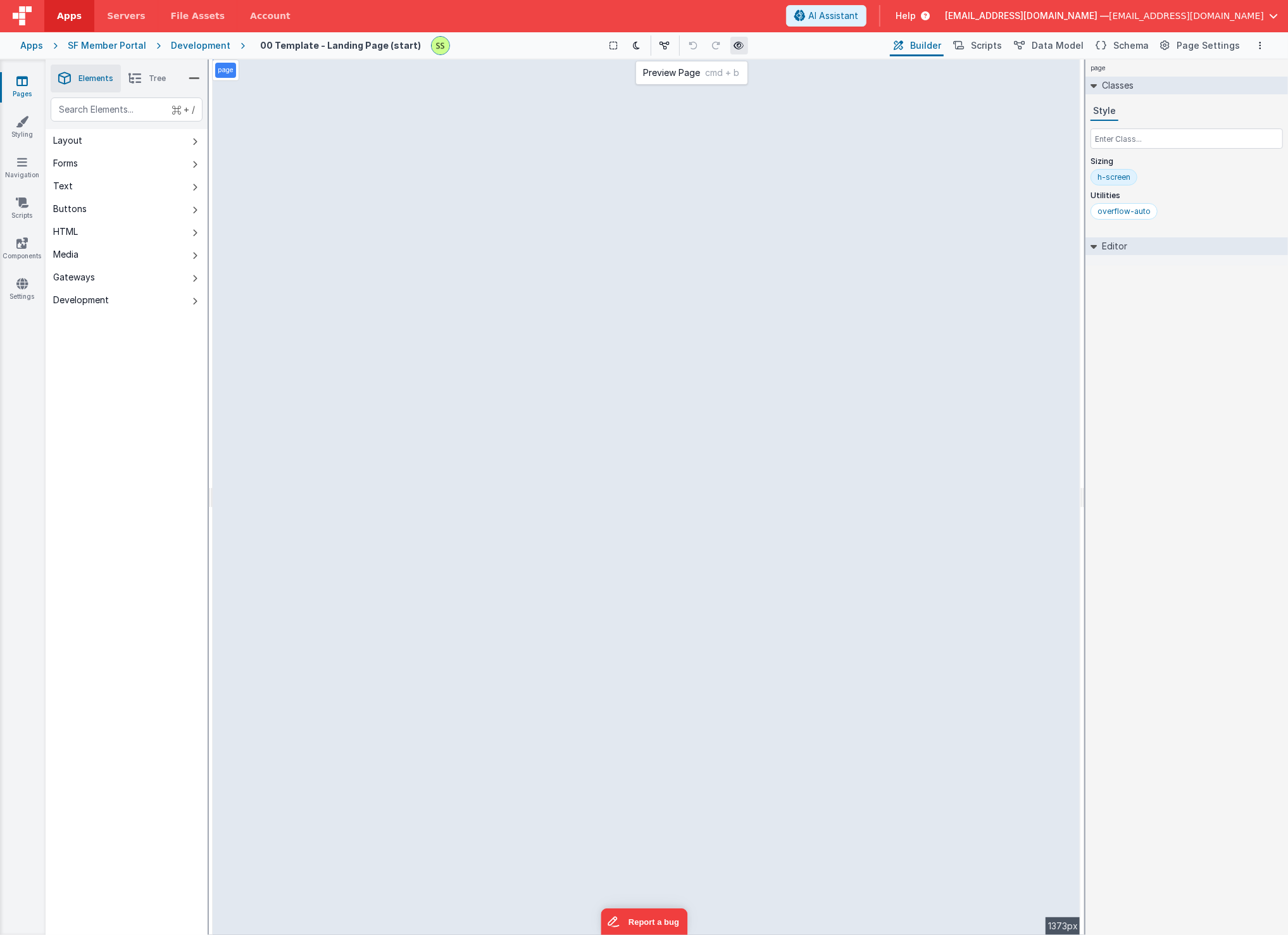
click at [737, 44] on icon at bounding box center [739, 45] width 10 height 9
click at [736, 49] on icon at bounding box center [739, 45] width 10 height 9
click at [289, 612] on icon at bounding box center [290, 610] width 2 height 10
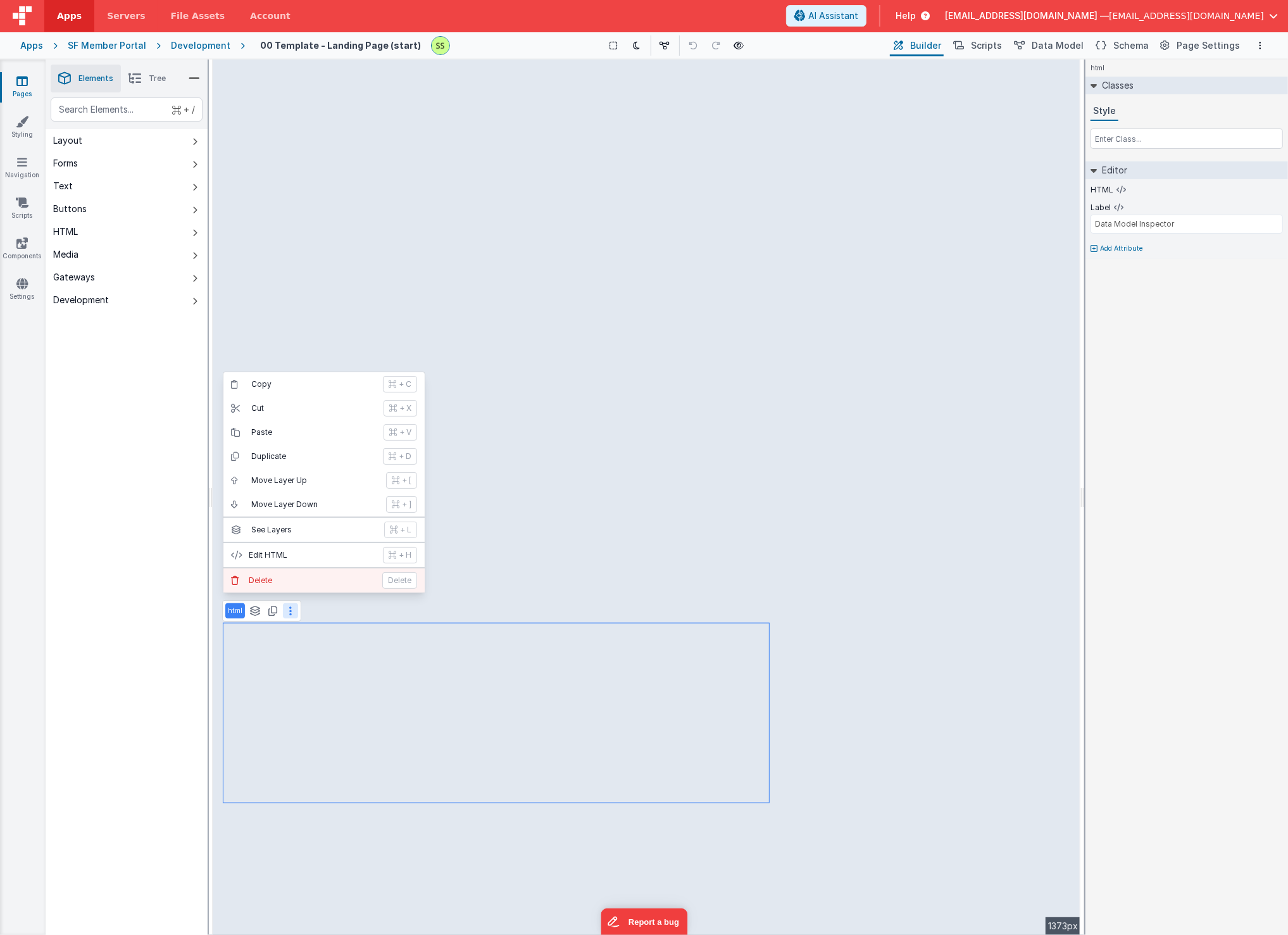
click at [264, 580] on p "Delete" at bounding box center [311, 580] width 126 height 10
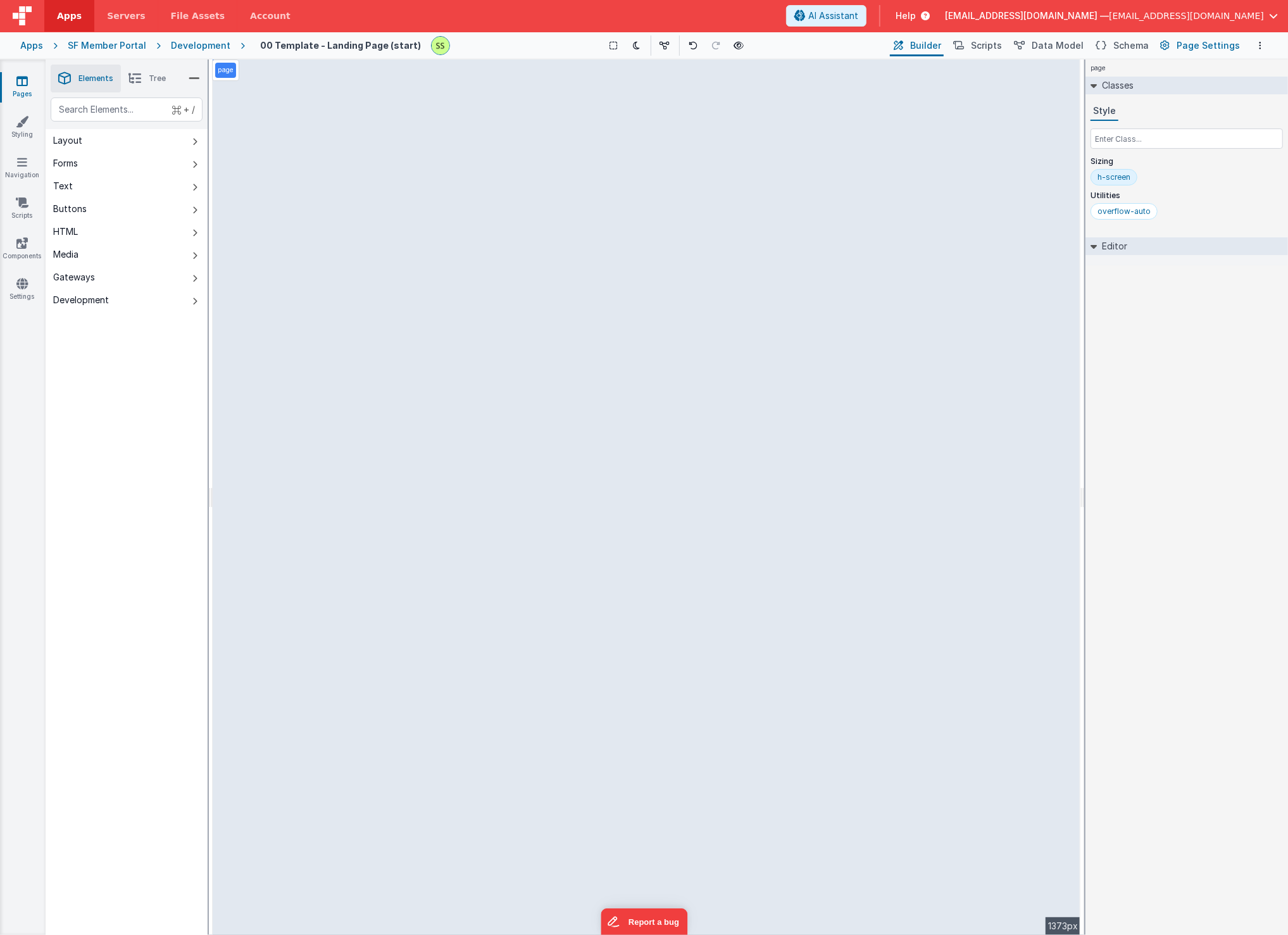
click at [1195, 47] on span "Page Settings" at bounding box center [1208, 45] width 64 height 13
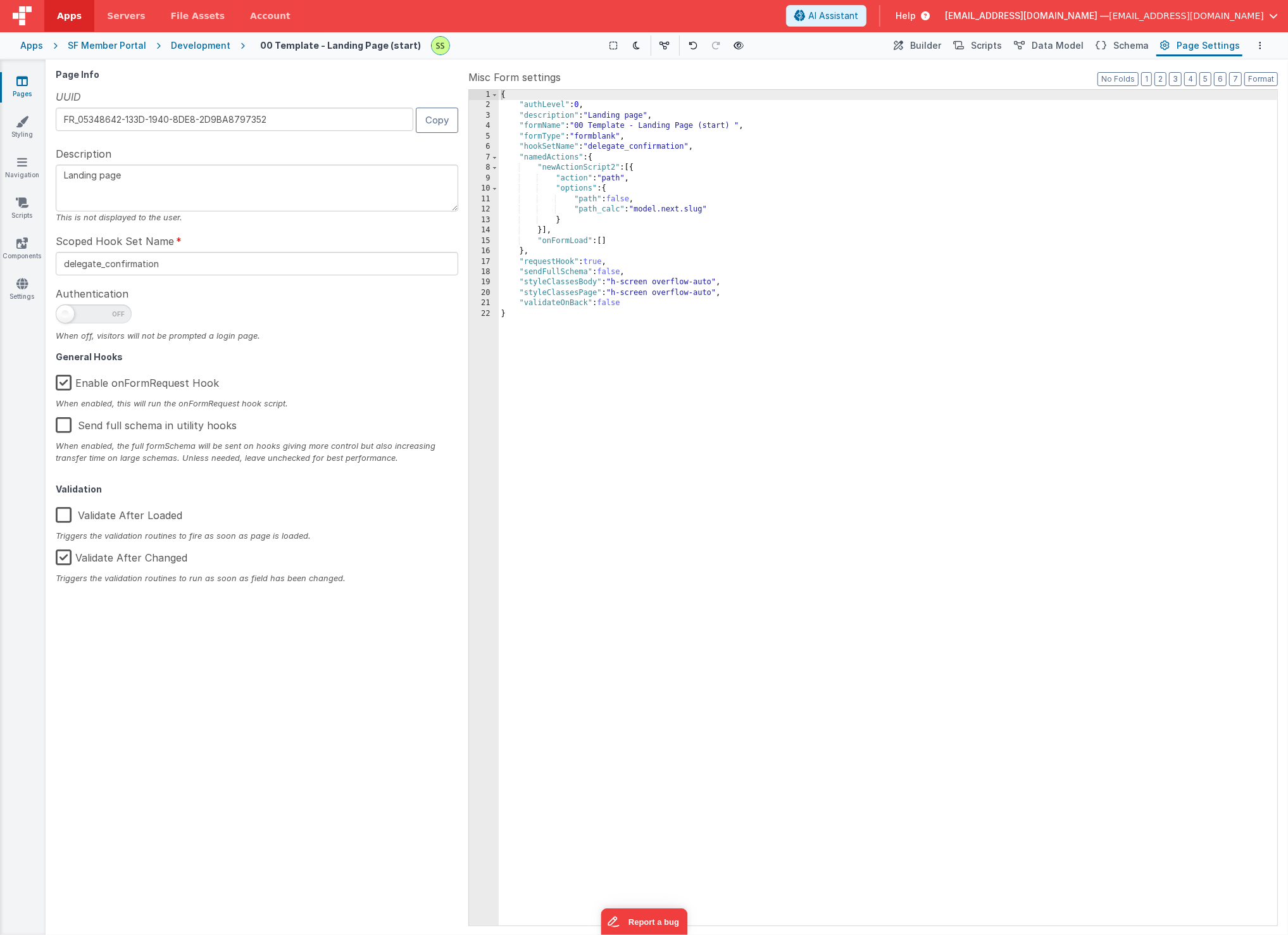
click at [60, 381] on label "Enable onFormRequest Hook" at bounding box center [137, 380] width 163 height 27
click at [0, 0] on input "Enable onFormRequest Hook" at bounding box center [0, 0] width 0 height 0
click at [173, 264] on input "delegate_confirmation" at bounding box center [257, 264] width 402 height 24
drag, startPoint x: 100, startPoint y: 265, endPoint x: 337, endPoint y: 265, distance: 237.0
click at [337, 265] on input "delegate_confirmation" at bounding box center [257, 264] width 402 height 24
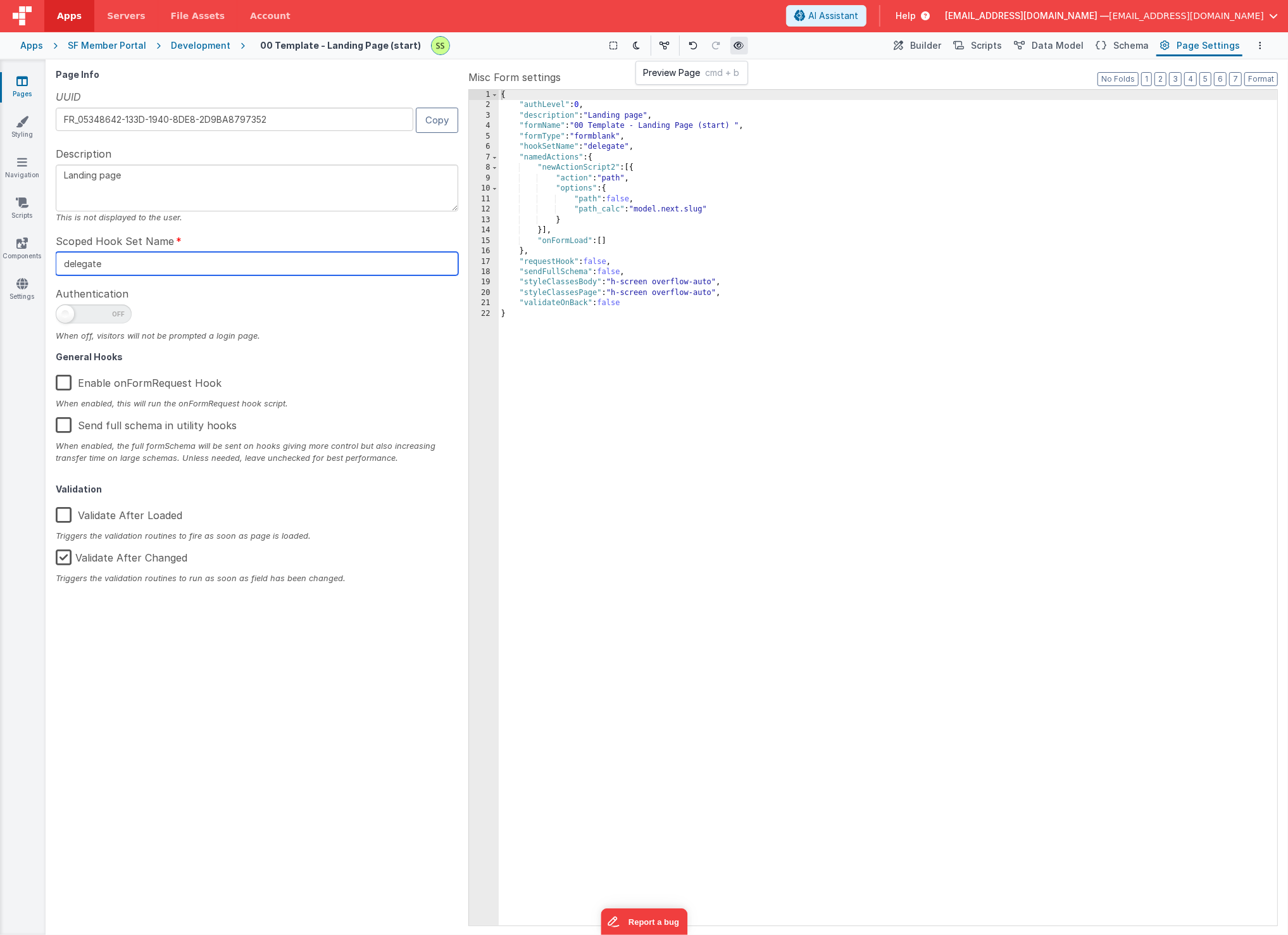
type input "delegate"
click at [737, 44] on icon at bounding box center [739, 45] width 10 height 9
drag, startPoint x: 57, startPoint y: 380, endPoint x: 94, endPoint y: 410, distance: 47.6
click at [57, 380] on label "Enable onFormRequest Hook" at bounding box center [138, 380] width 166 height 27
click at [0, 0] on input "Enable onFormRequest Hook" at bounding box center [0, 0] width 0 height 0
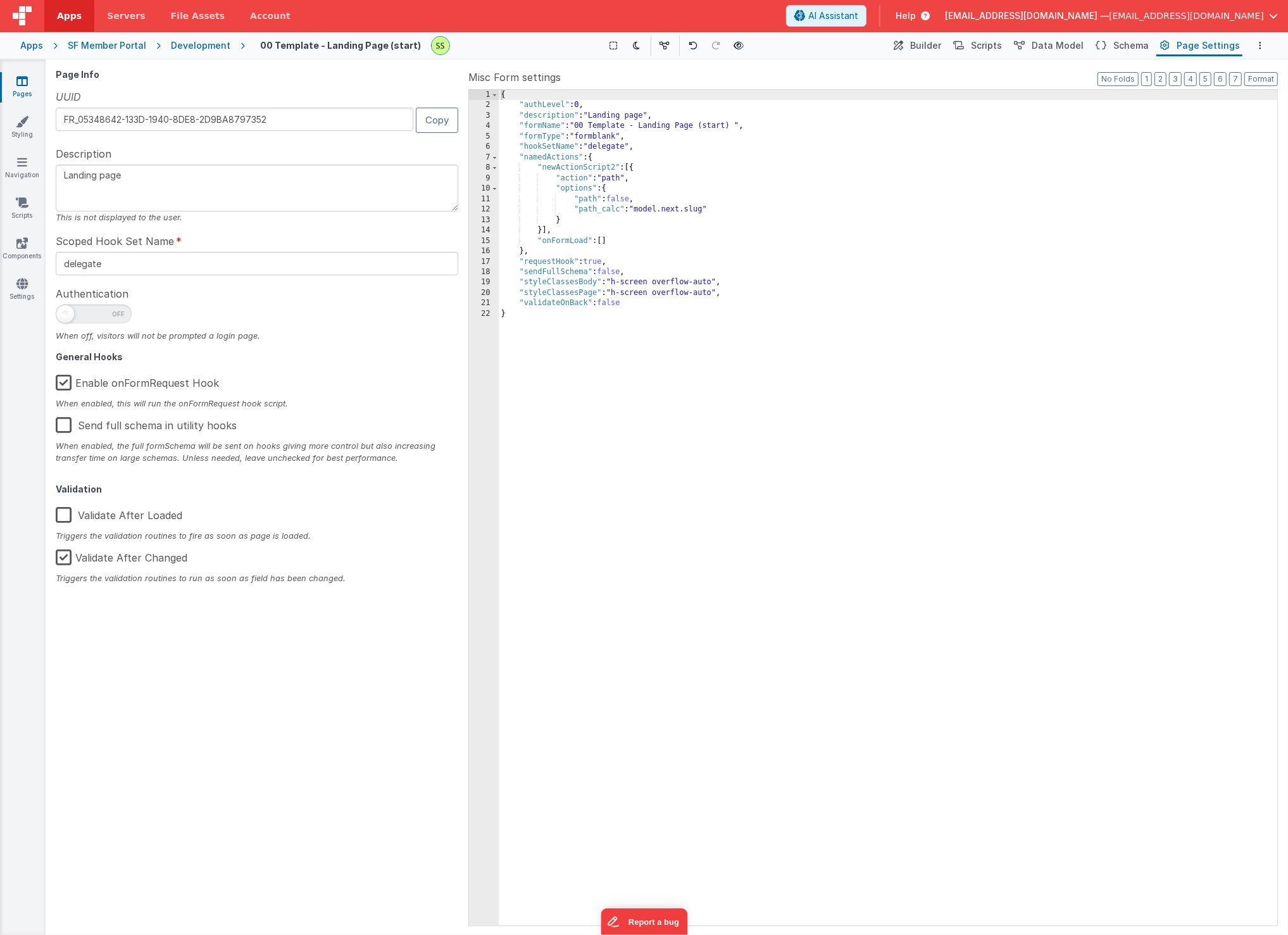
click at [1206, 44] on span "Page Settings" at bounding box center [1208, 45] width 64 height 13
click at [167, 264] on input "delegate" at bounding box center [257, 264] width 402 height 24
click at [1061, 41] on span "Data Model" at bounding box center [1058, 45] width 52 height 13
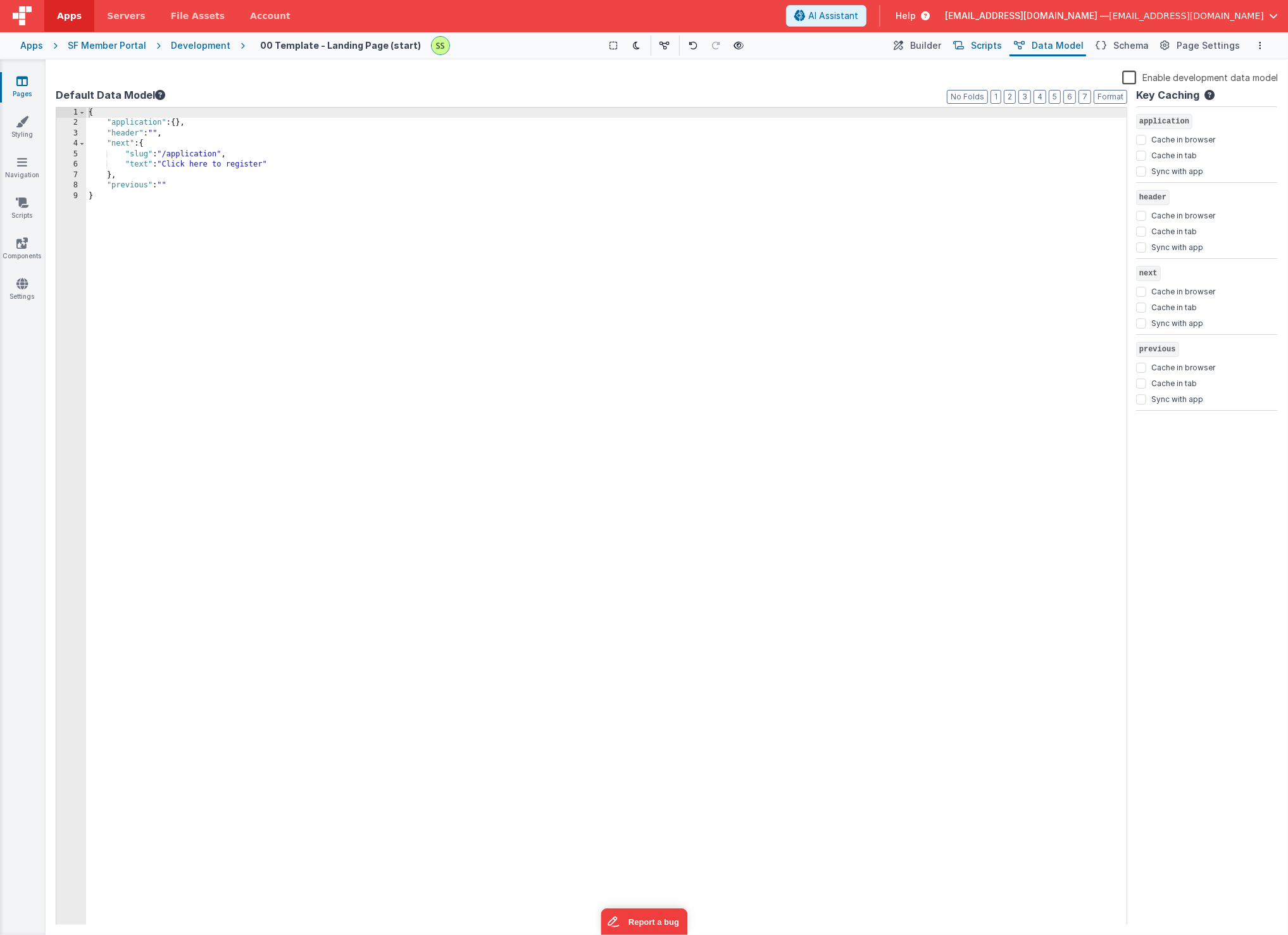
click at [984, 44] on span "Scripts" at bounding box center [987, 45] width 31 height 13
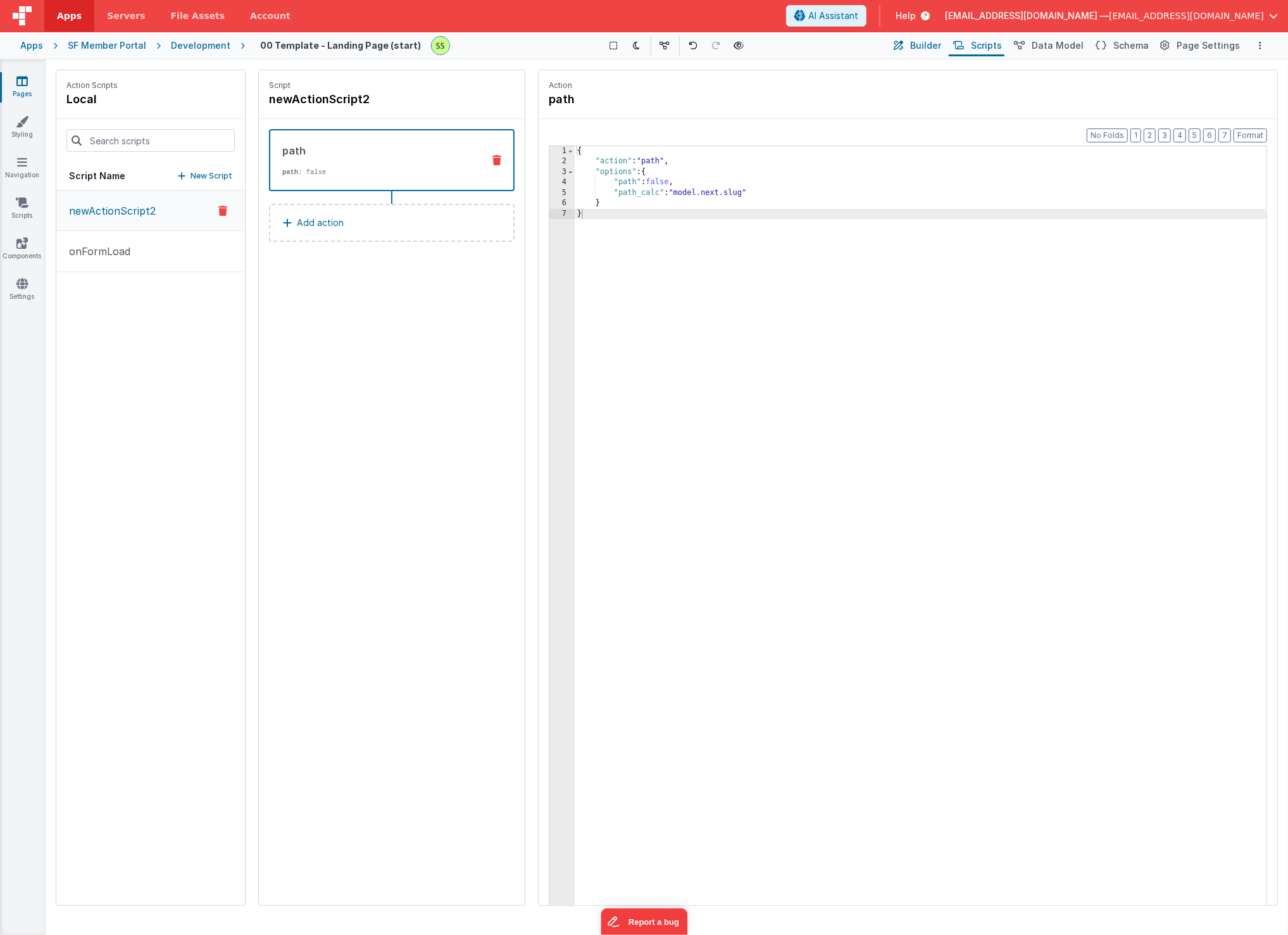
click at [941, 45] on span "Builder" at bounding box center [926, 45] width 31 height 13
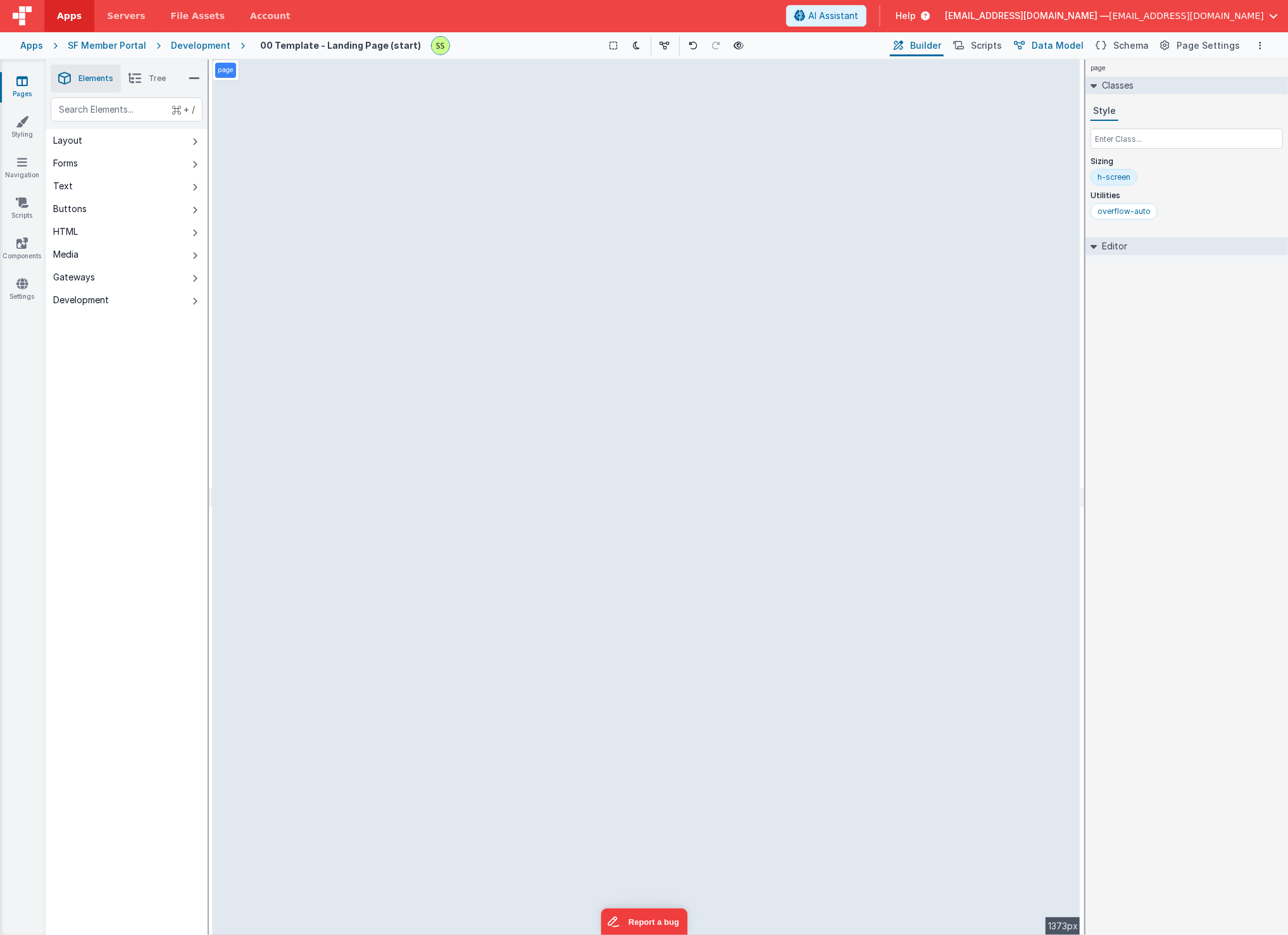
click at [1057, 41] on span "Data Model" at bounding box center [1058, 45] width 52 height 13
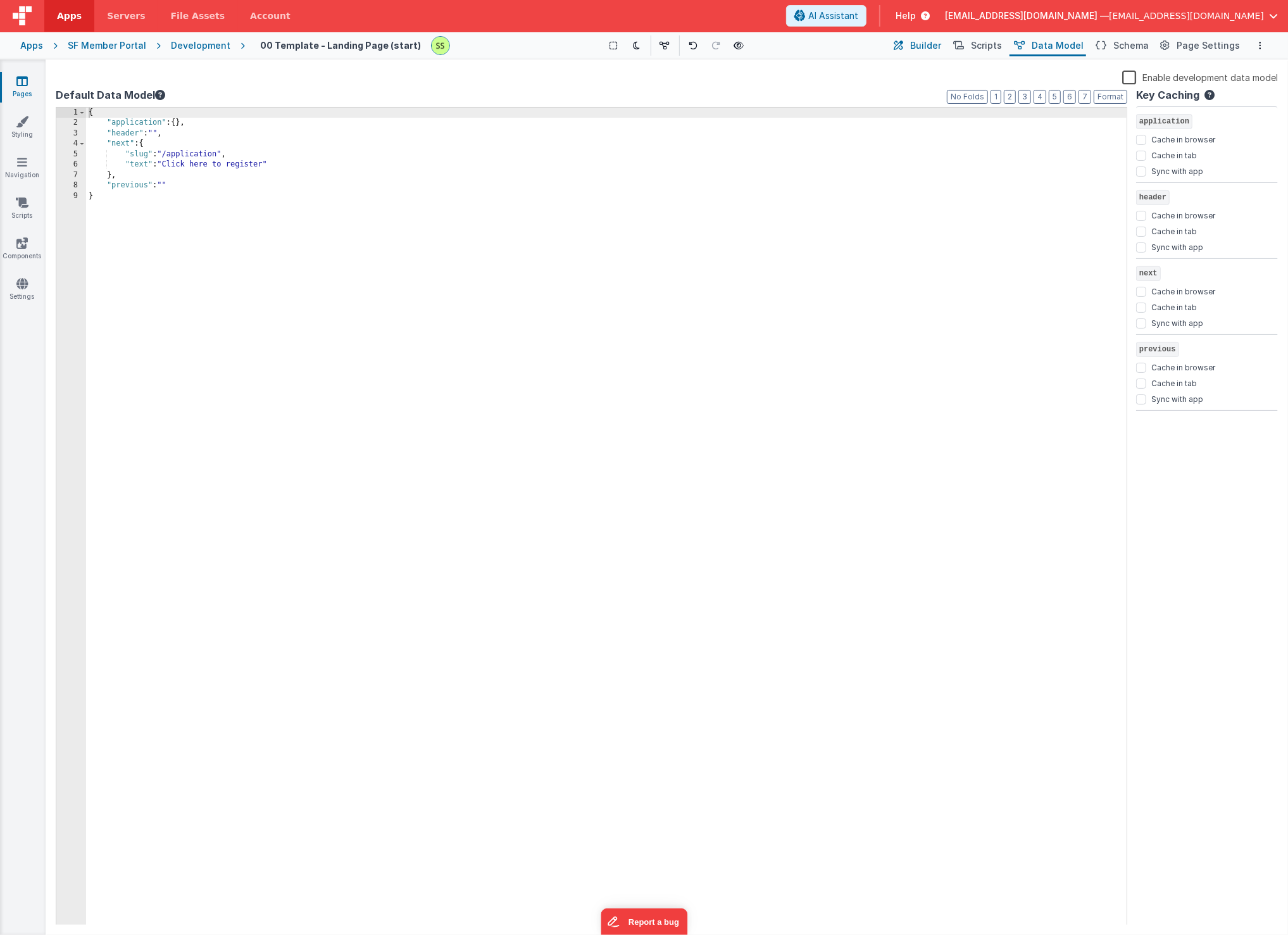
click at [937, 44] on span "Builder" at bounding box center [926, 45] width 31 height 13
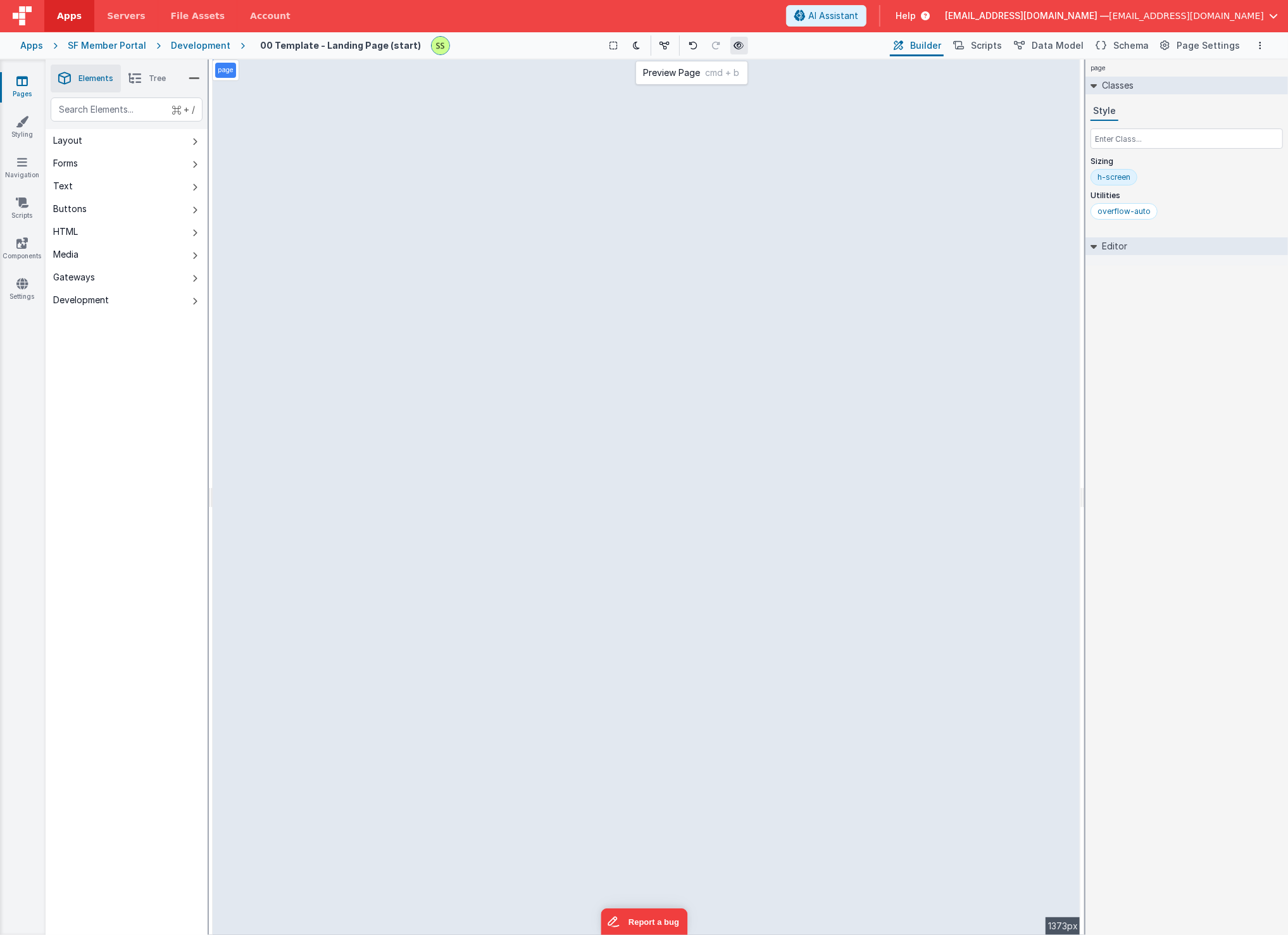
click at [736, 45] on icon at bounding box center [739, 45] width 10 height 9
click at [1063, 44] on span "Data Model" at bounding box center [1058, 45] width 52 height 13
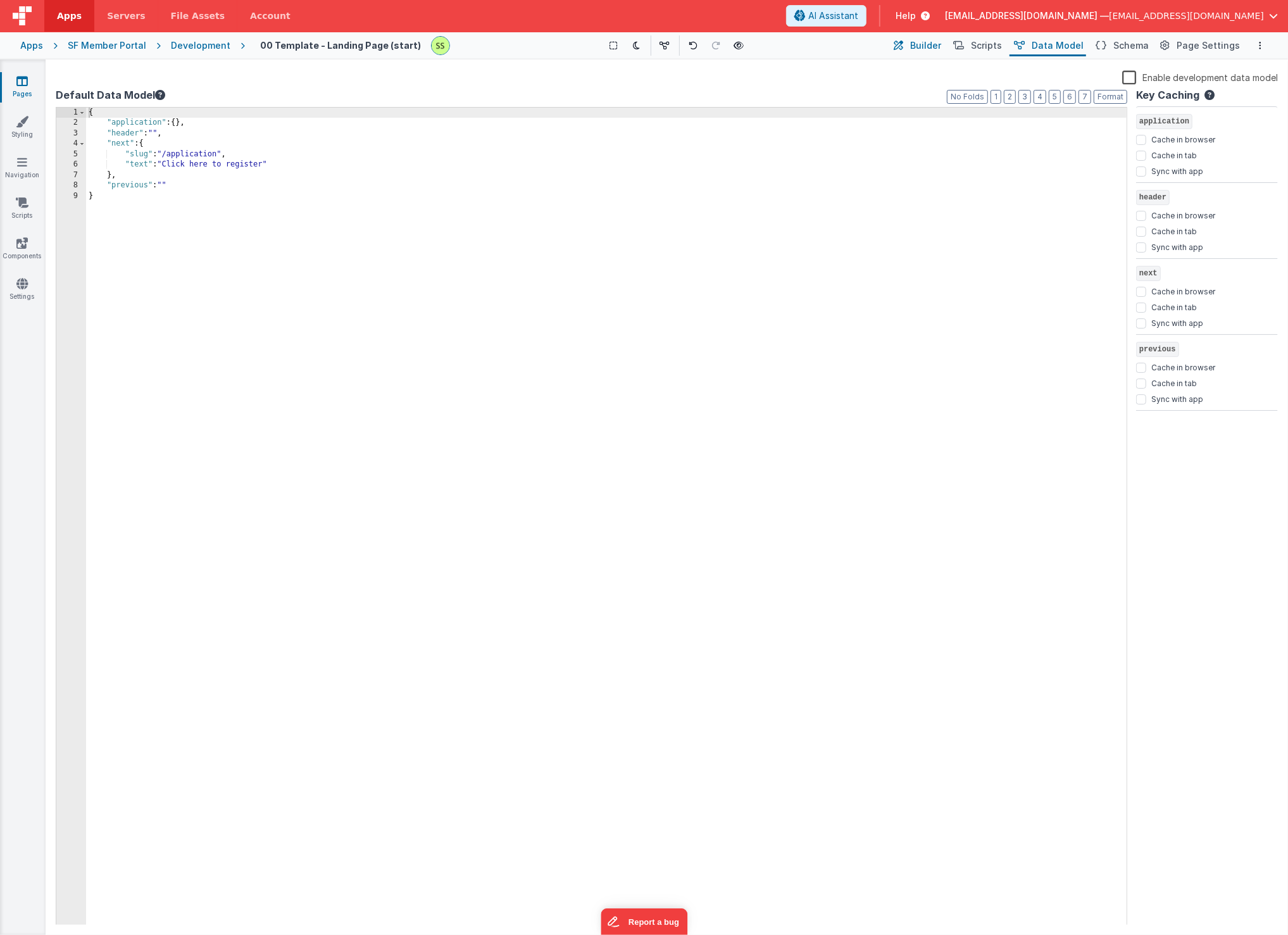
click at [930, 43] on span "Builder" at bounding box center [926, 45] width 31 height 13
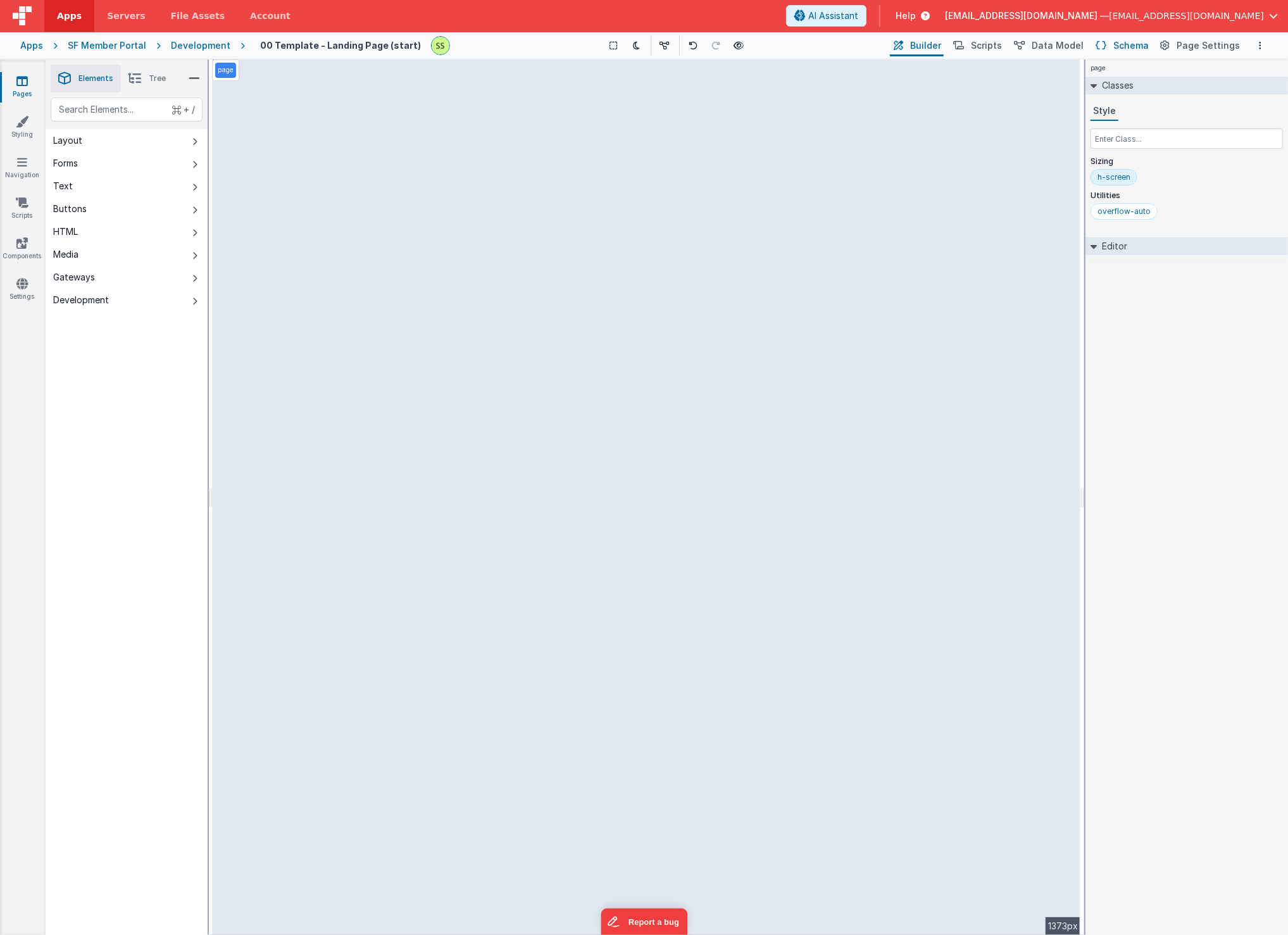
click at [1130, 49] on span "Schema" at bounding box center [1131, 45] width 35 height 13
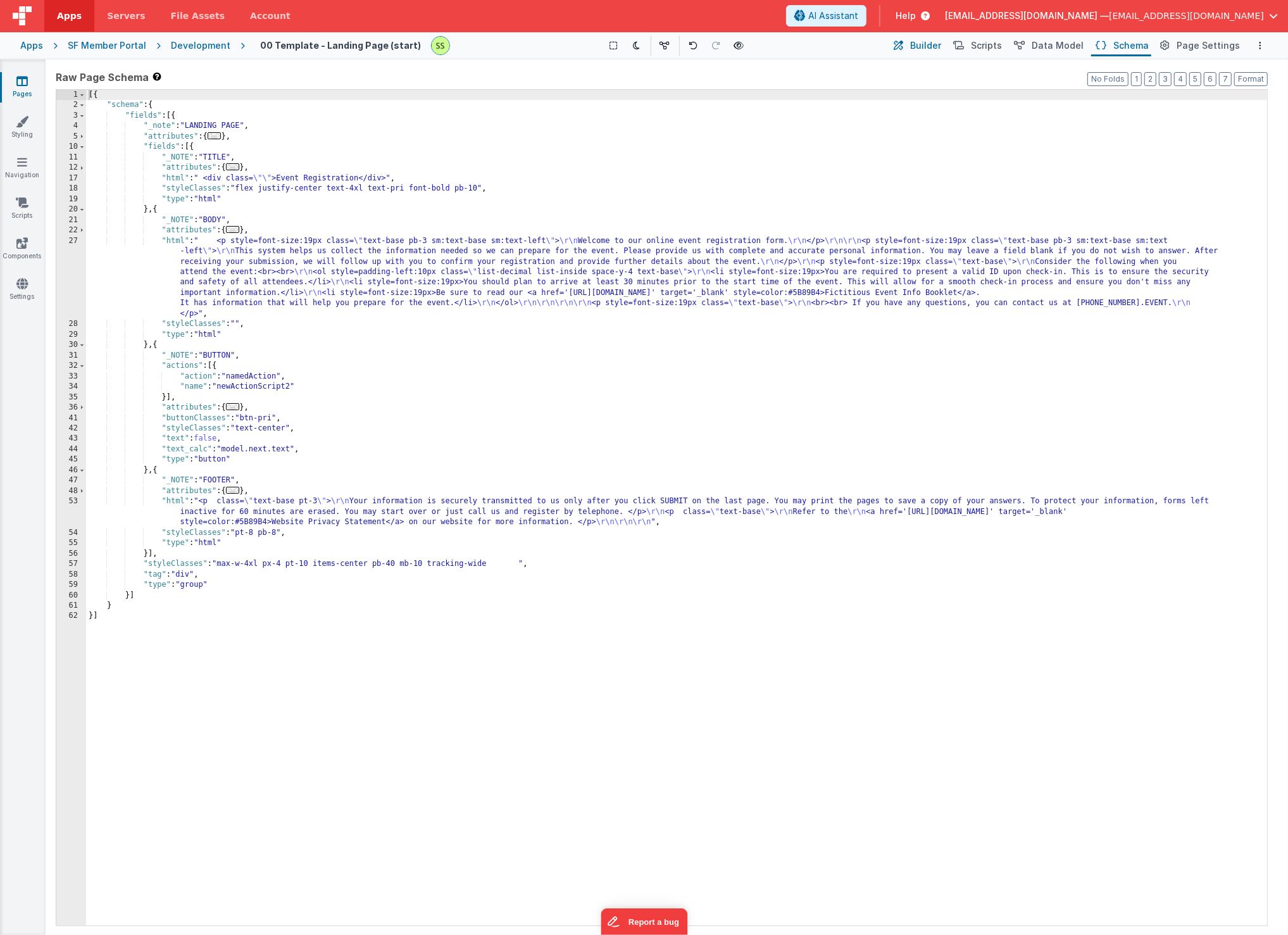
click at [924, 41] on span "Builder" at bounding box center [926, 45] width 31 height 13
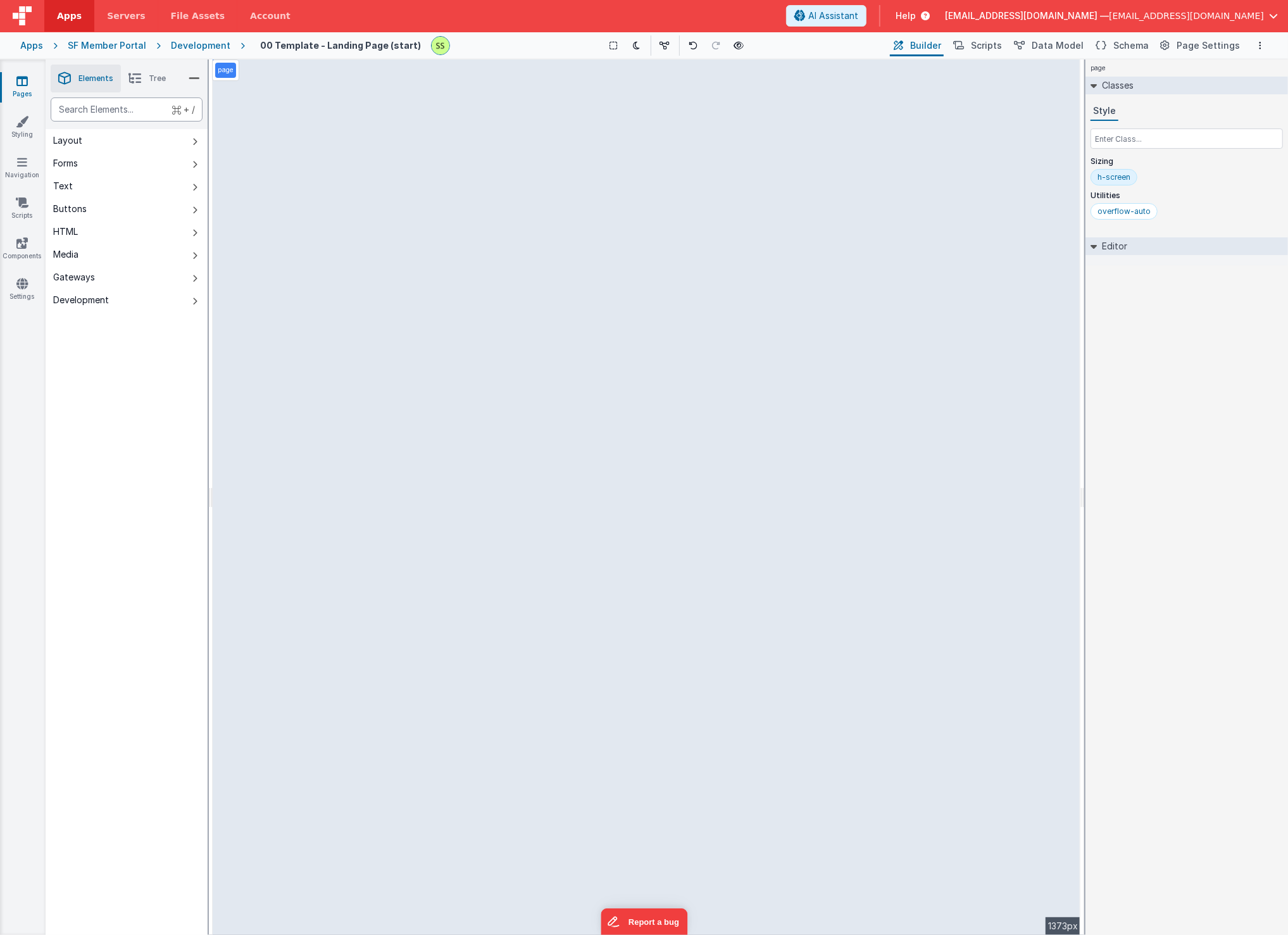
click at [120, 104] on div "text" at bounding box center [127, 109] width 152 height 24
type div "s"
type div "data"
click at [1141, 49] on span "Schema" at bounding box center [1131, 45] width 35 height 13
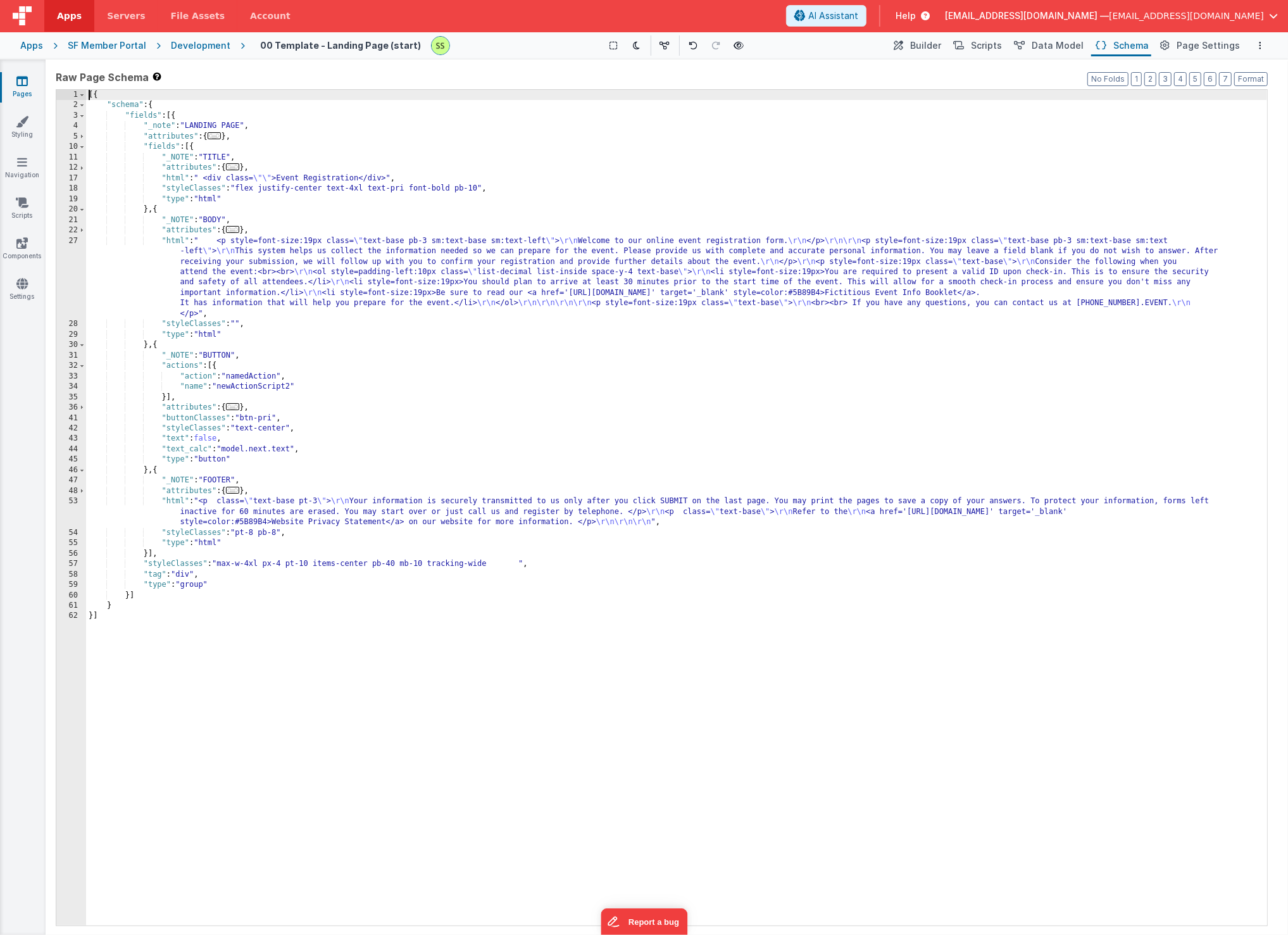
click at [166, 149] on div "[{ "schema" : { "fields" : [{ "_note" : "LANDING PAGE" , "attributes" : { ... }…" at bounding box center [677, 518] width 1181 height 857
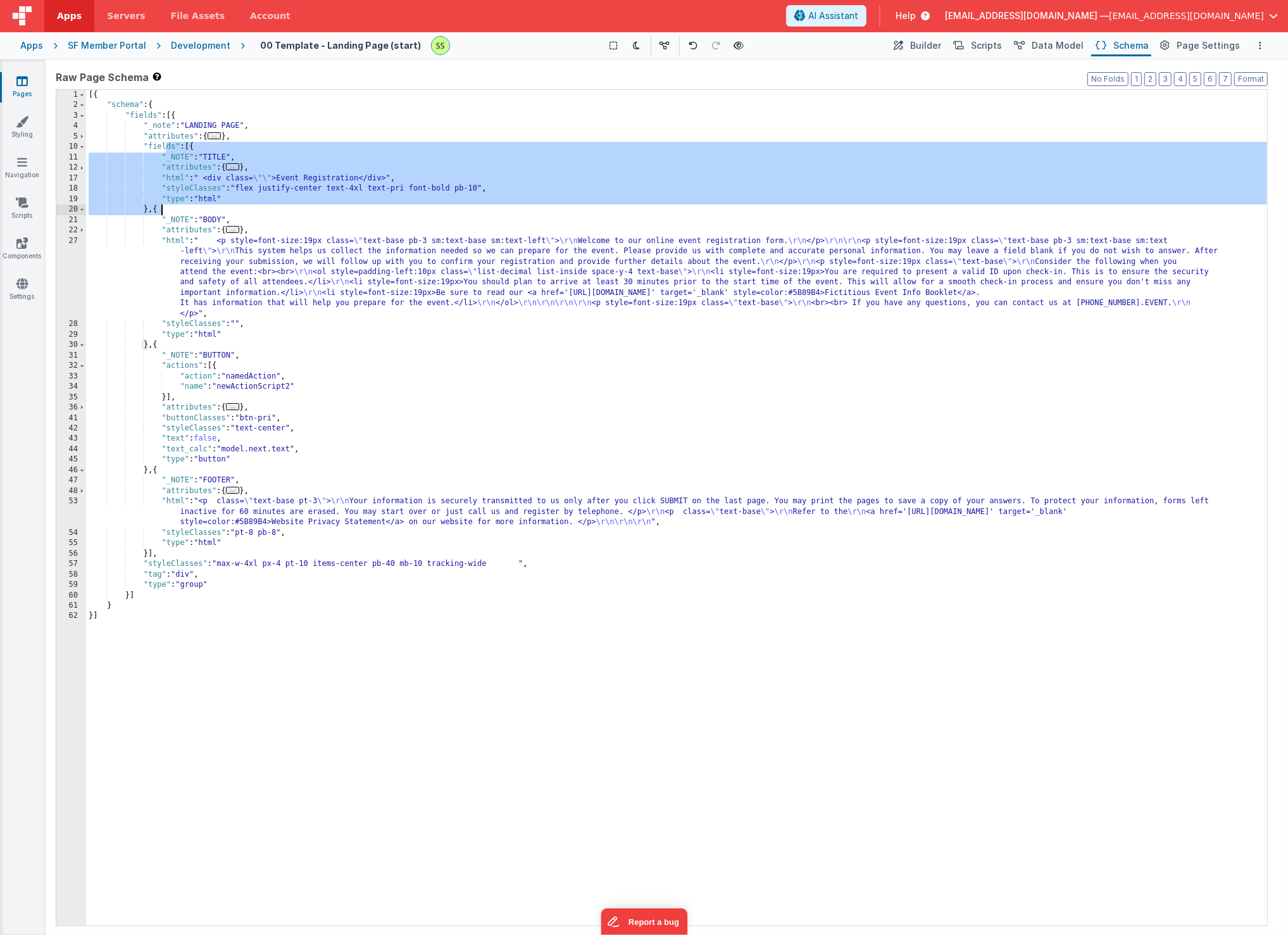
drag, startPoint x: 166, startPoint y: 149, endPoint x: 191, endPoint y: 207, distance: 63.2
click at [191, 207] on div "[{ "schema" : { "fields" : [{ "_note" : "LANDING PAGE" , "attributes" : { ... }…" at bounding box center [677, 518] width 1181 height 857
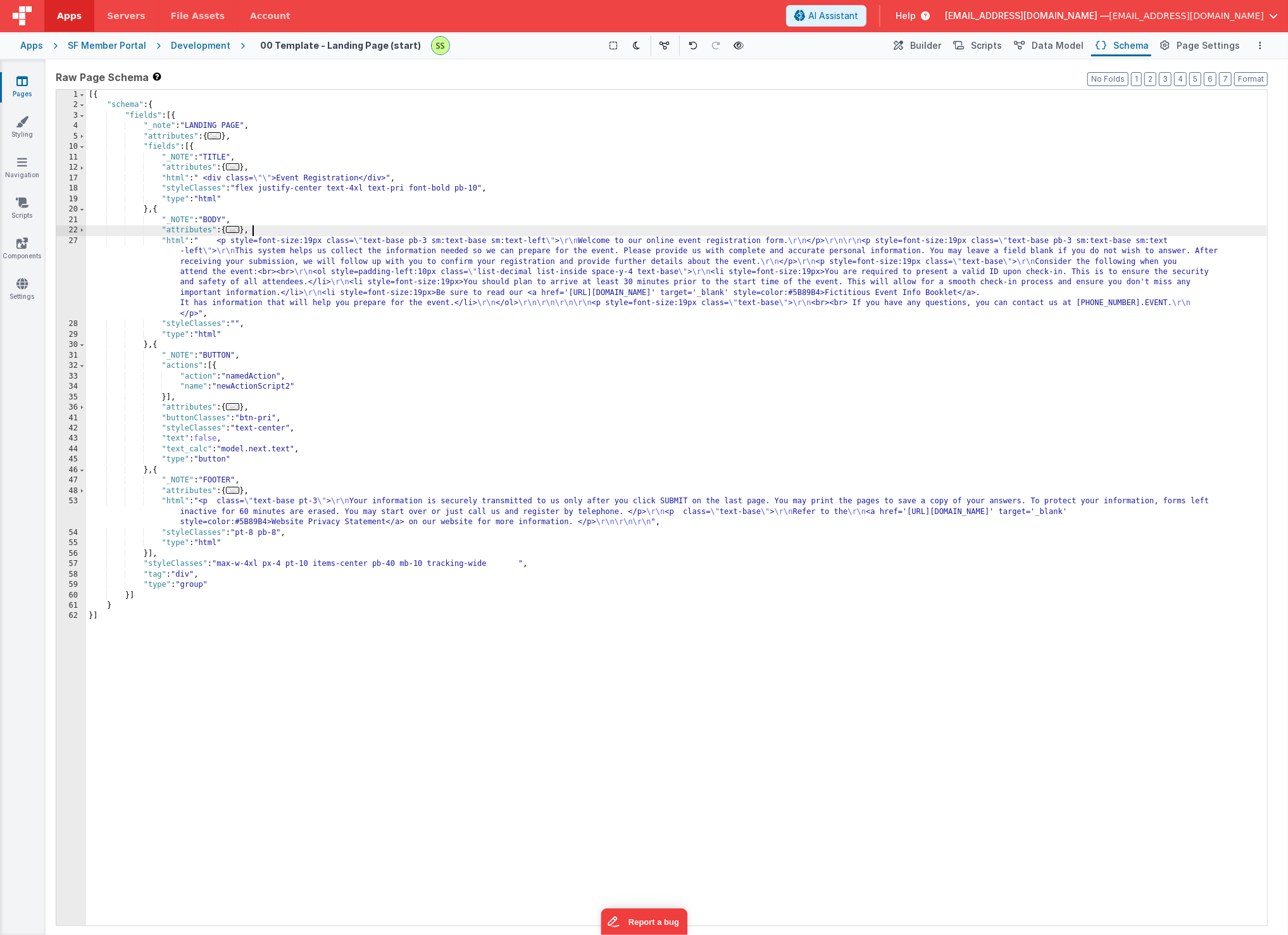
click at [275, 234] on div "[{ "schema" : { "fields" : [{ "_note" : "LANDING PAGE" , "attributes" : { ... }…" at bounding box center [677, 518] width 1181 height 857
click at [944, 41] on button "Builder" at bounding box center [917, 45] width 54 height 21
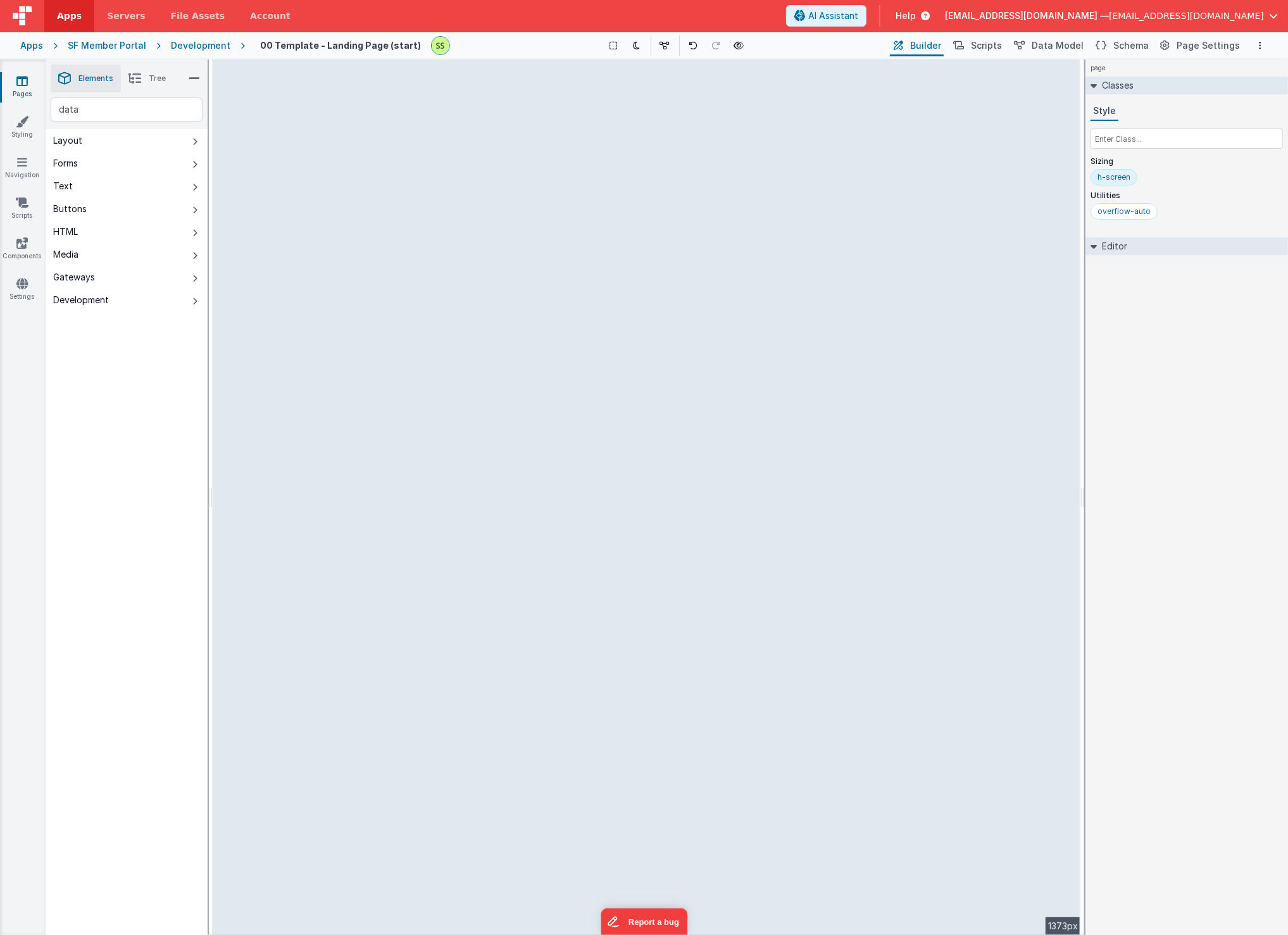
click at [922, 39] on button "Builder" at bounding box center [917, 45] width 54 height 21
click at [1144, 225] on input "Data Model Inspector" at bounding box center [1187, 224] width 192 height 19
click at [1124, 42] on span "Schema" at bounding box center [1131, 45] width 35 height 13
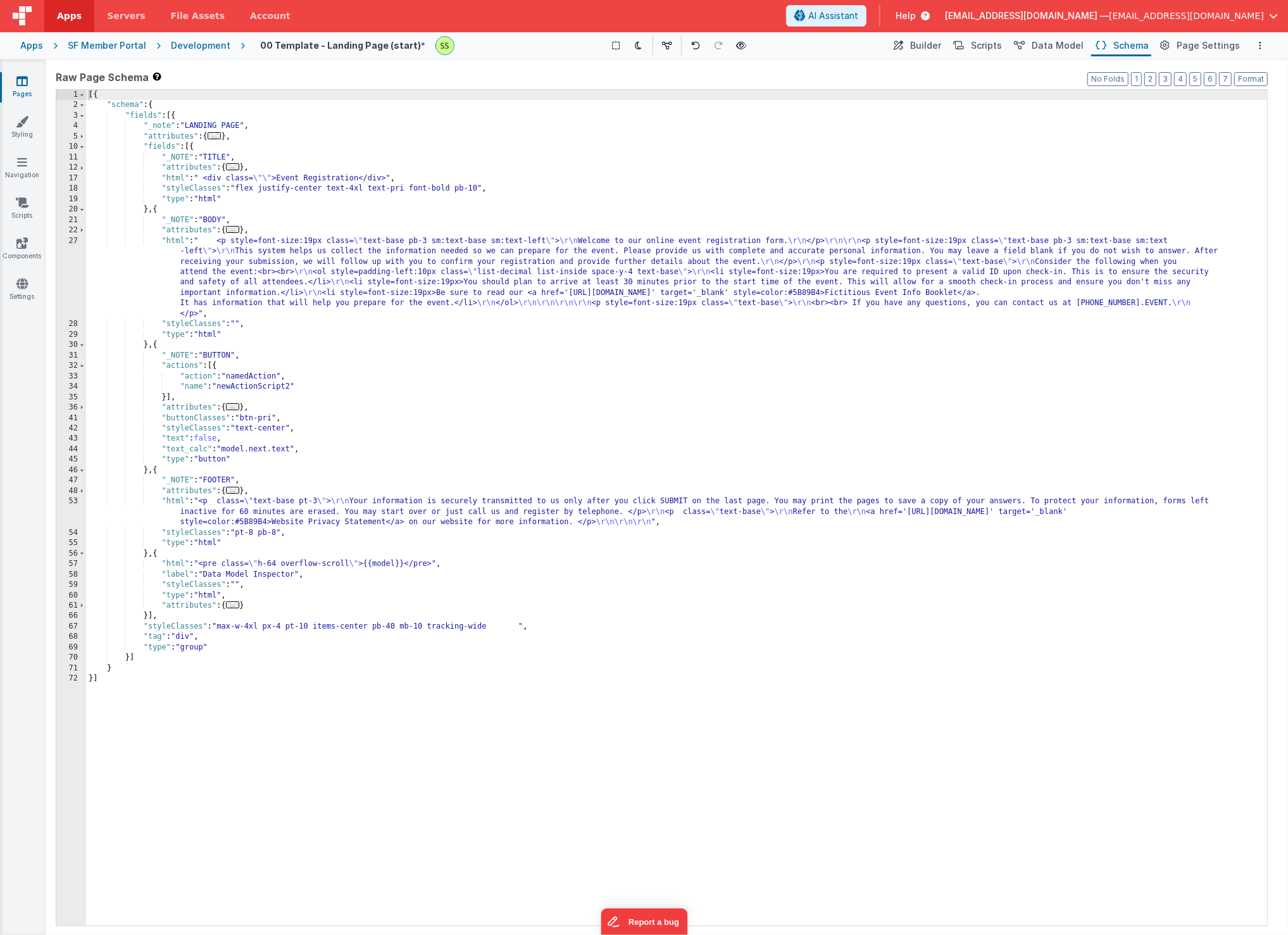
click at [255, 575] on div "[{ "schema" : { "fields" : [{ "_note" : "LANDING PAGE" , "attributes" : { ... }…" at bounding box center [677, 518] width 1181 height 857
click at [263, 566] on div "[{ "schema" : { "fields" : [{ "_note" : "LANDING PAGE" , "attributes" : { ... }…" at bounding box center [677, 518] width 1181 height 857
click at [981, 556] on div "[{ "schema" : { "fields" : [{ "_note" : "LANDING PAGE" , "attributes" : { ... }…" at bounding box center [677, 518] width 1181 height 857
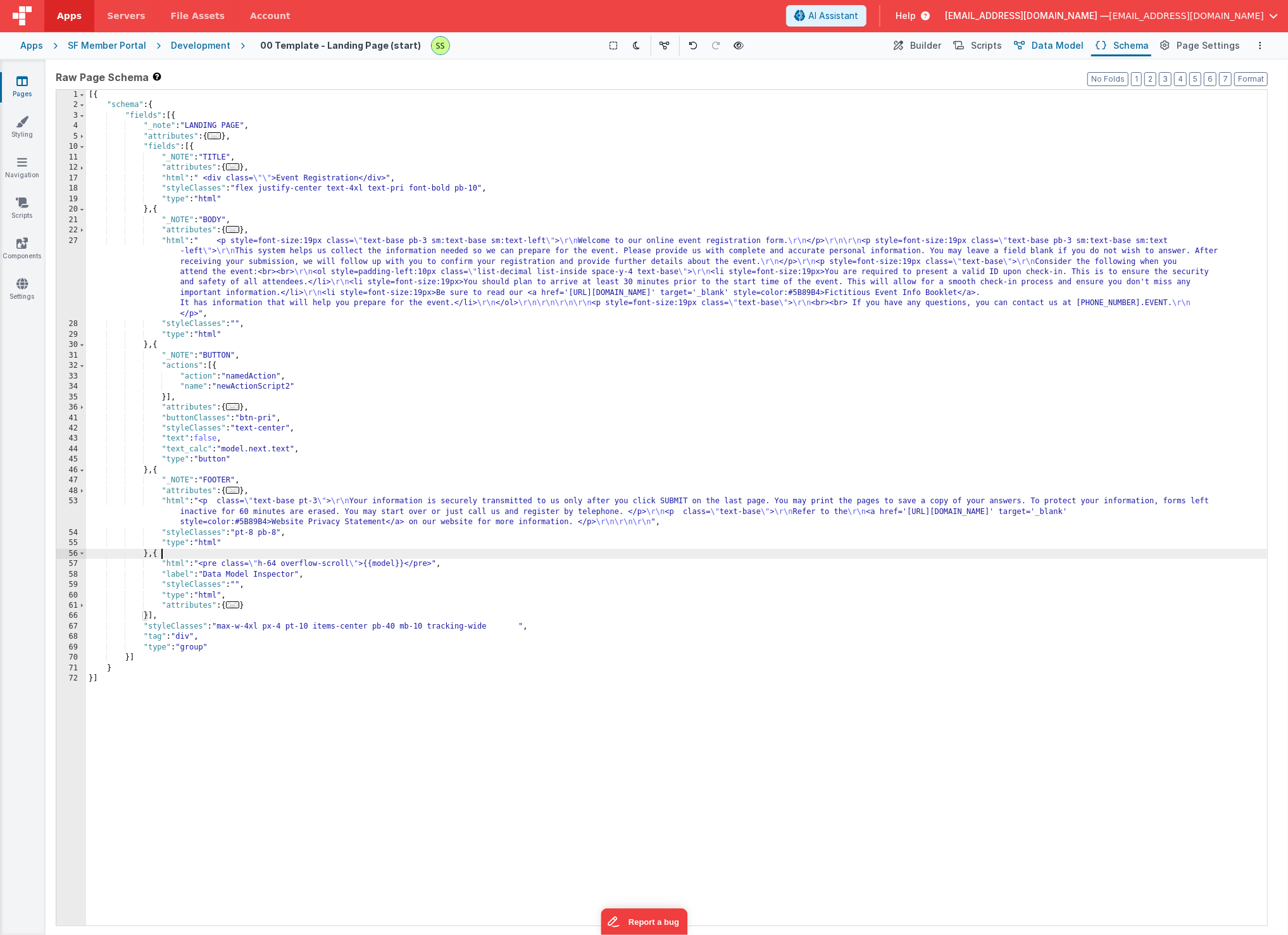
click at [1057, 40] on span "Data Model" at bounding box center [1058, 45] width 52 height 13
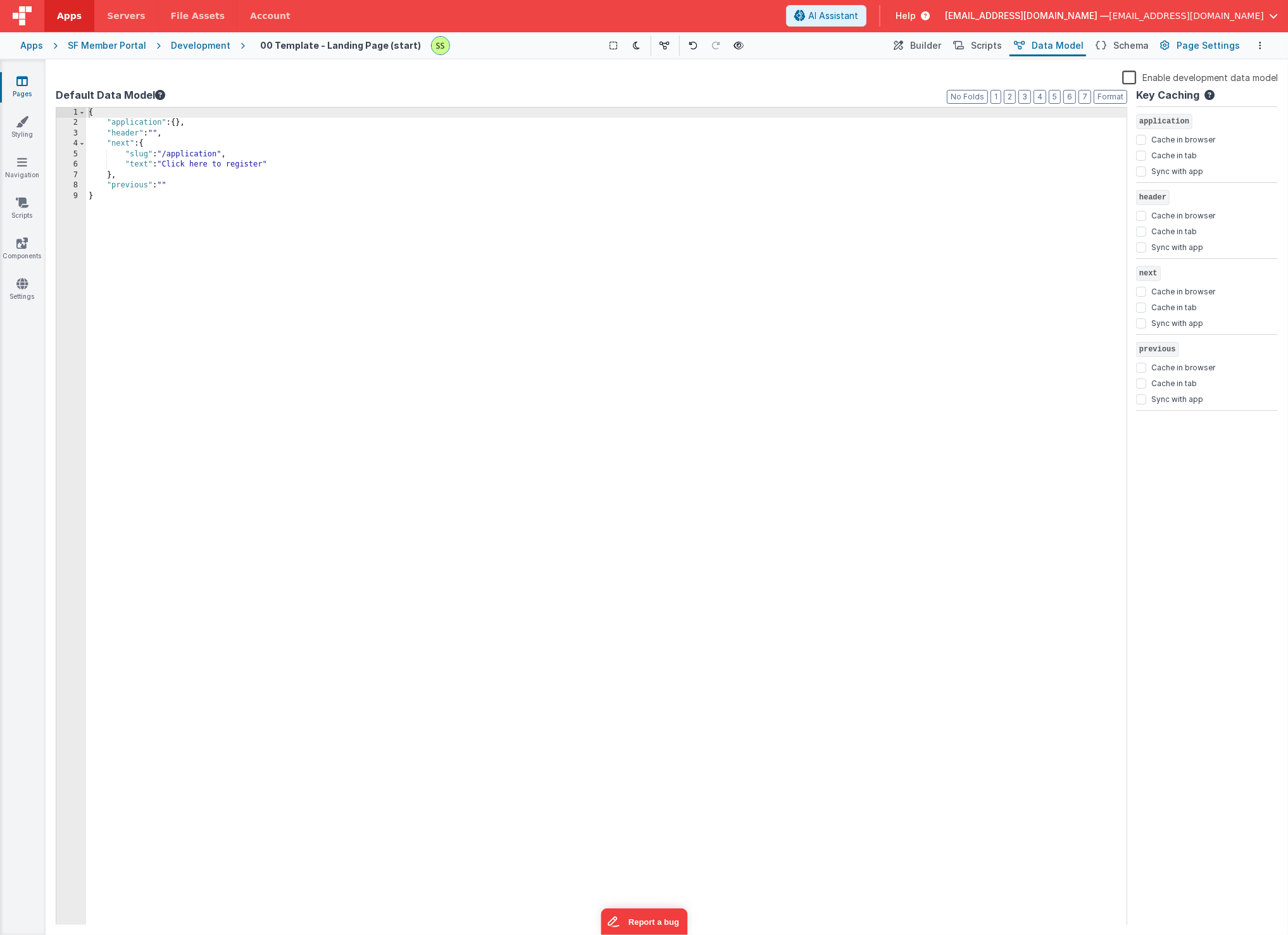
click at [1193, 49] on span "Page Settings" at bounding box center [1208, 45] width 64 height 13
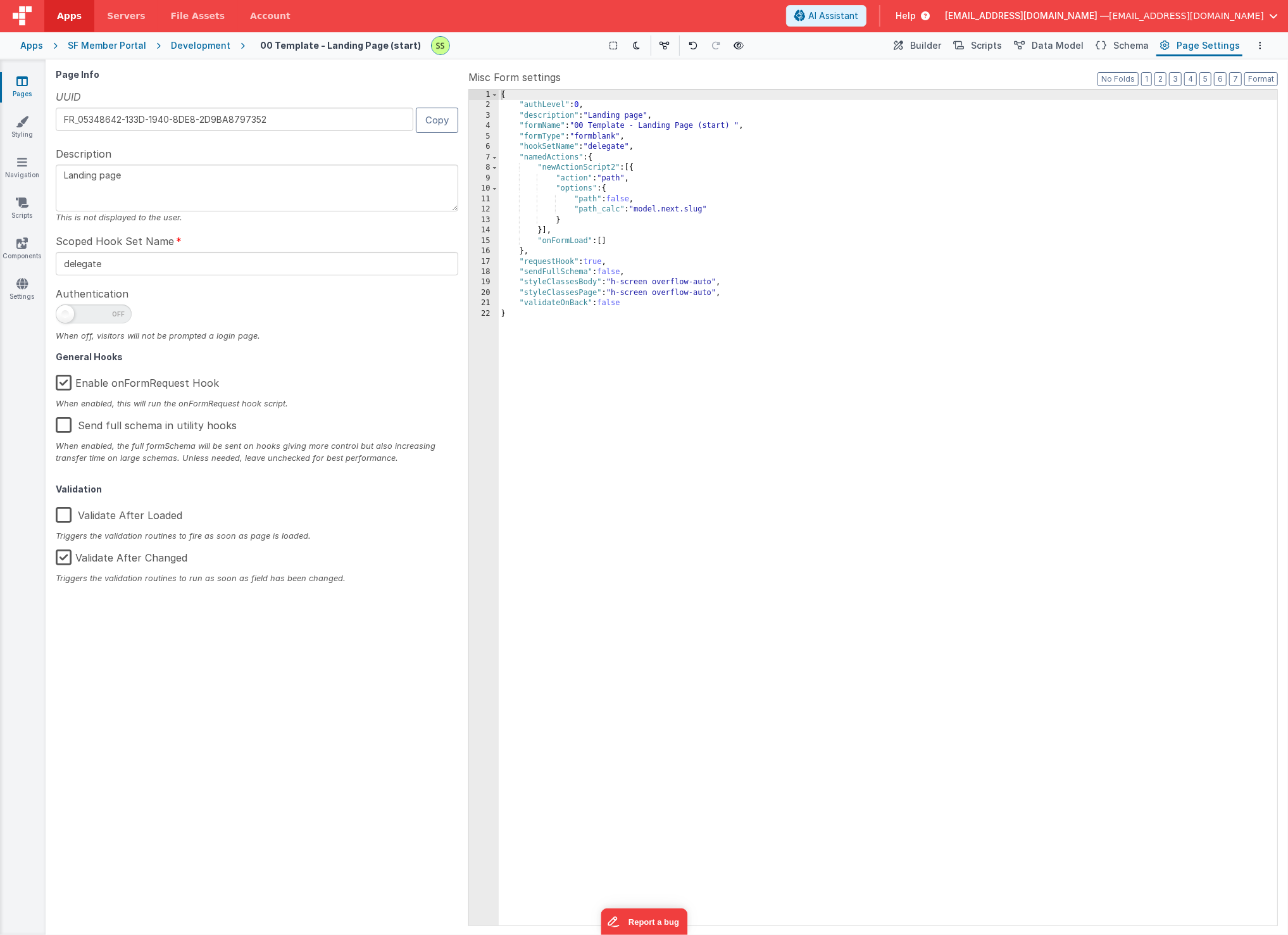
click at [183, 403] on div "When enabled, this will run the onFormRequest hook script." at bounding box center [257, 403] width 402 height 12
drag, startPoint x: 183, startPoint y: 403, endPoint x: 272, endPoint y: 398, distance: 89.1
click at [272, 398] on div "When enabled, this will run the onFormRequest hook script." at bounding box center [257, 403] width 402 height 12
click at [556, 157] on div "{ "authLevel" : 0 , "description" : "Landing page" , "formName" : "00 Template …" at bounding box center [889, 518] width 780 height 857
